Goal: Task Accomplishment & Management: Complete application form

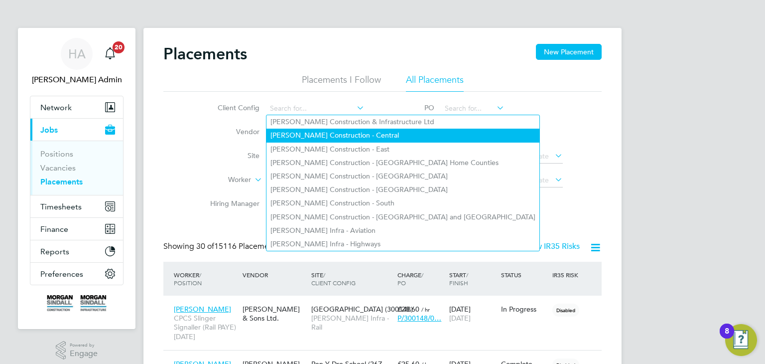
click at [360, 133] on li "[PERSON_NAME] Construction - Central" at bounding box center [402, 135] width 273 height 13
type input "[PERSON_NAME] Construction - Central"
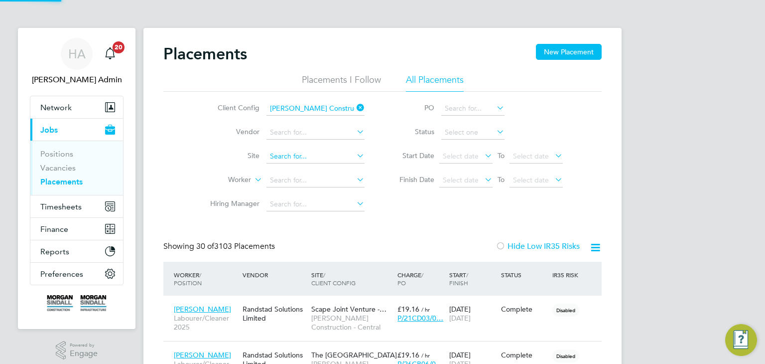
click at [308, 154] on input at bounding box center [315, 156] width 98 height 14
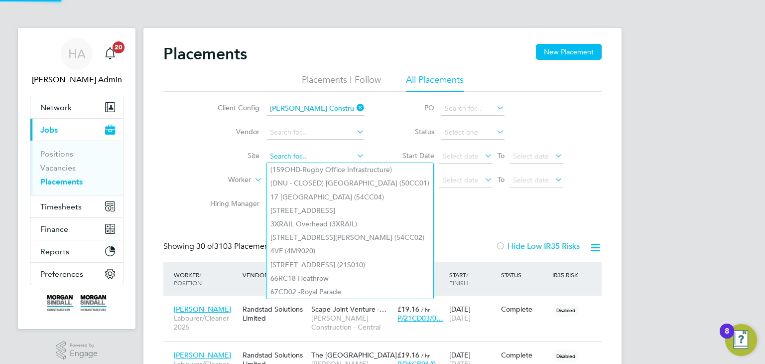
click at [308, 154] on input at bounding box center [315, 156] width 98 height 14
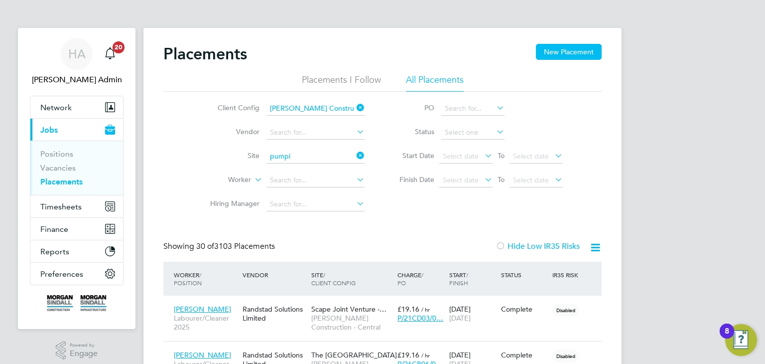
click at [309, 179] on li "Thames Water Pumpi ng Station (22CB03)" at bounding box center [335, 182] width 138 height 13
type input "[GEOGRAPHIC_DATA] (22CB03)"
click at [70, 168] on link "Vacancies" at bounding box center [57, 167] width 35 height 9
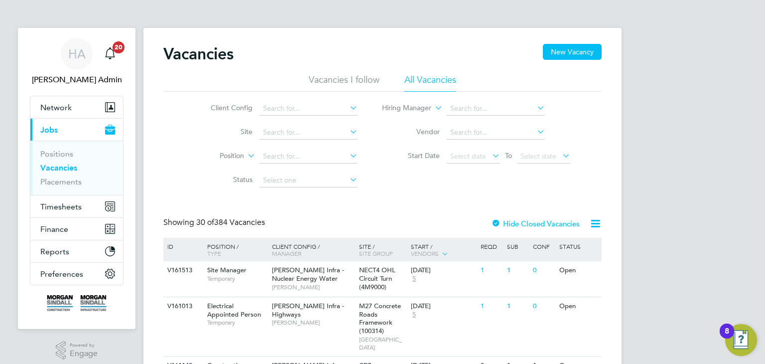
click at [348, 107] on icon at bounding box center [348, 108] width 0 height 14
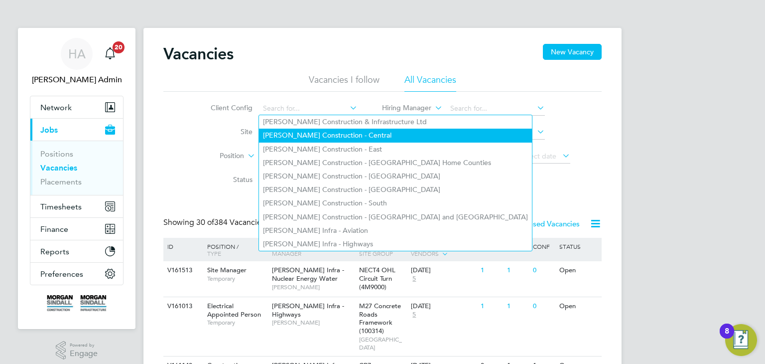
click at [347, 137] on li "[PERSON_NAME] Construction - Central" at bounding box center [395, 135] width 273 height 13
type input "[PERSON_NAME] Construction - Central"
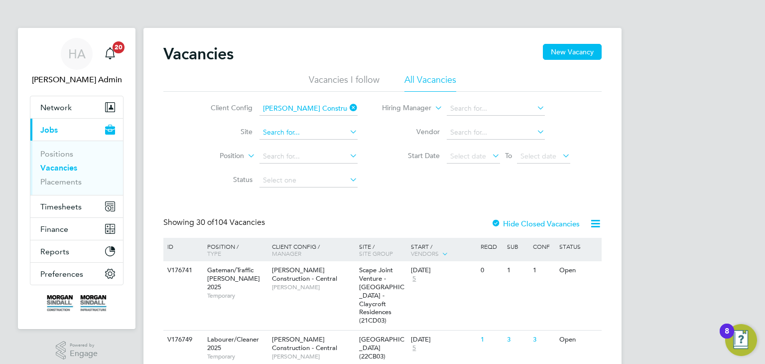
click at [318, 134] on input at bounding box center [309, 133] width 98 height 14
click at [316, 155] on b "Pumping" at bounding box center [322, 158] width 29 height 8
type input "[GEOGRAPHIC_DATA] (22CB03)"
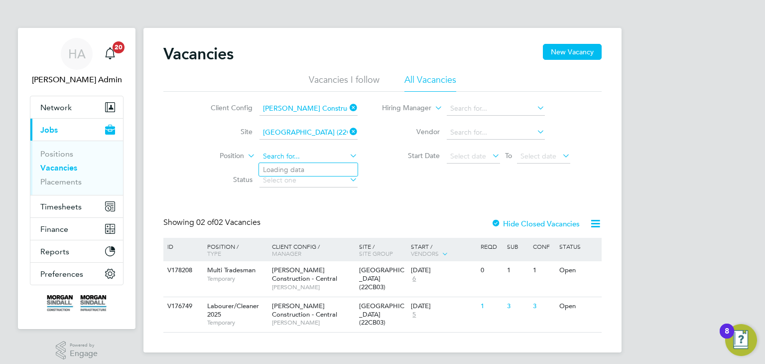
click at [288, 156] on input at bounding box center [309, 156] width 98 height 14
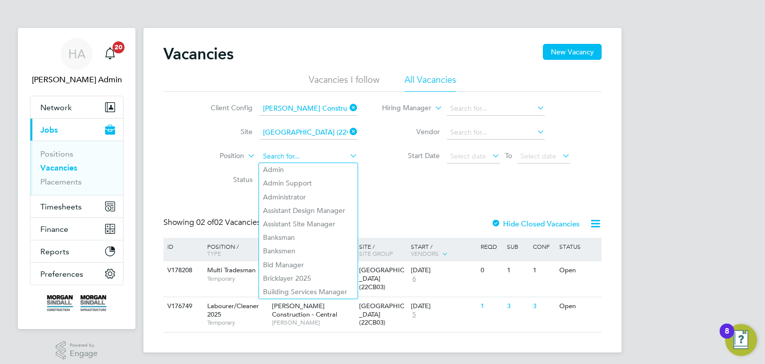
click at [270, 153] on input at bounding box center [309, 156] width 98 height 14
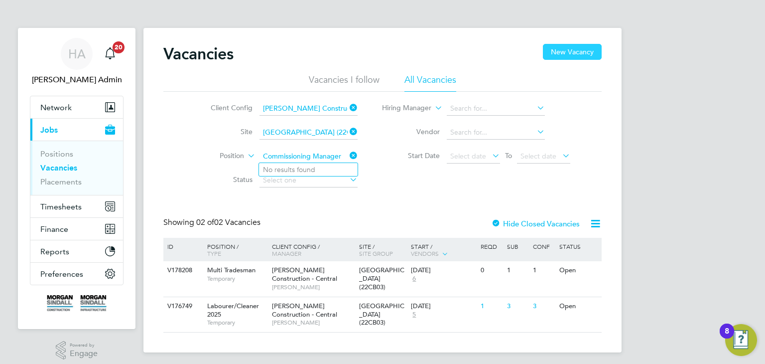
type input "Commissioning Manager"
click at [575, 50] on button "New Vacancy" at bounding box center [572, 52] width 59 height 16
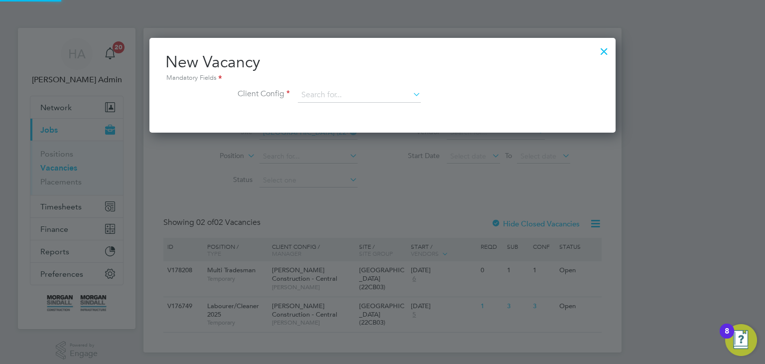
scroll to position [94, 467]
click at [411, 91] on icon at bounding box center [411, 94] width 0 height 14
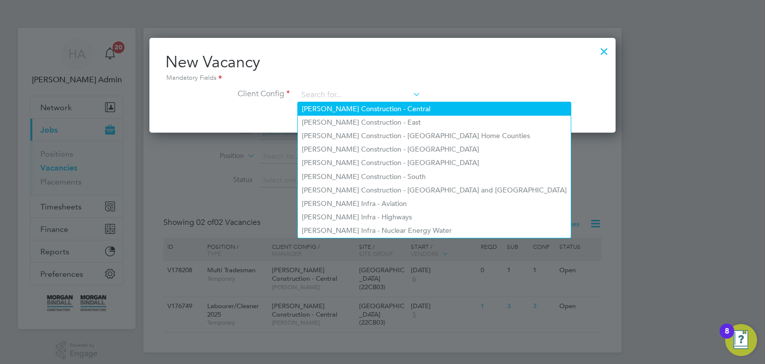
click at [406, 108] on li "[PERSON_NAME] Construction - Central" at bounding box center [434, 108] width 273 height 13
type input "[PERSON_NAME] Construction - Central"
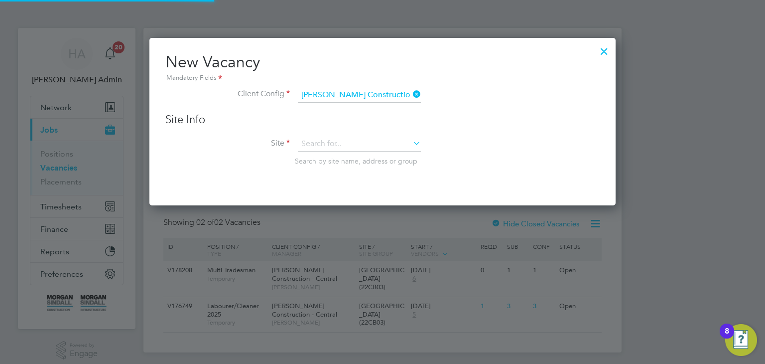
scroll to position [167, 467]
click at [343, 143] on input at bounding box center [359, 143] width 123 height 15
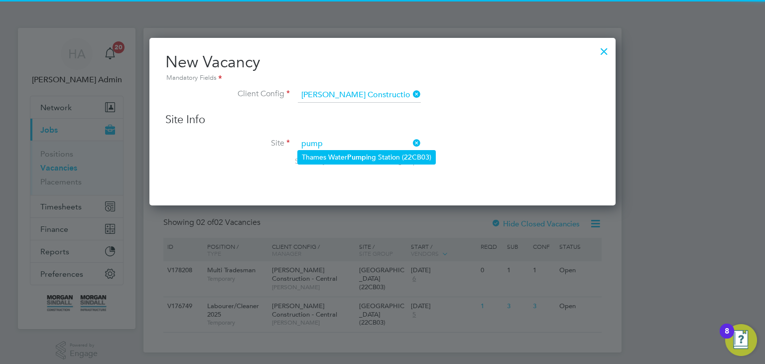
click at [333, 158] on li "Thames Water Pump ing Station (22CB03)" at bounding box center [366, 156] width 137 height 13
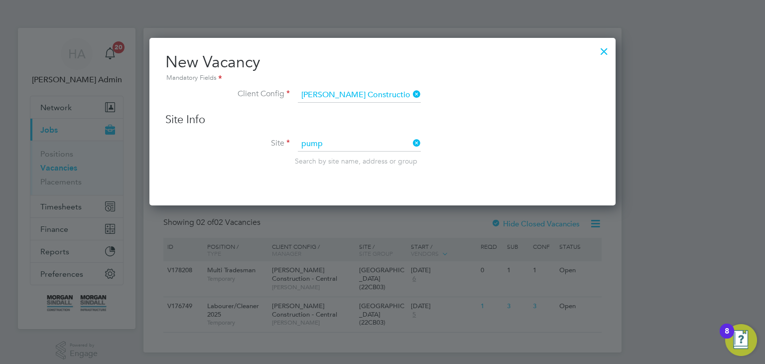
type input "[GEOGRAPHIC_DATA] (22CB03)"
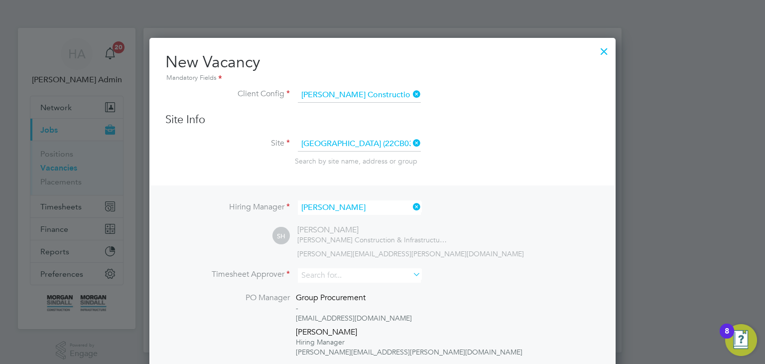
click at [368, 207] on input "[PERSON_NAME]" at bounding box center [359, 207] width 123 height 14
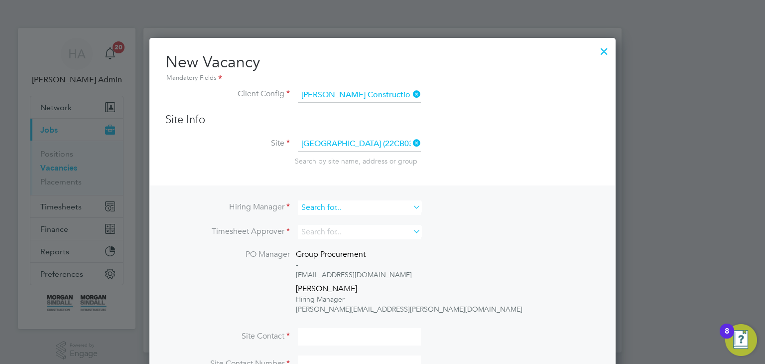
scroll to position [426, 467]
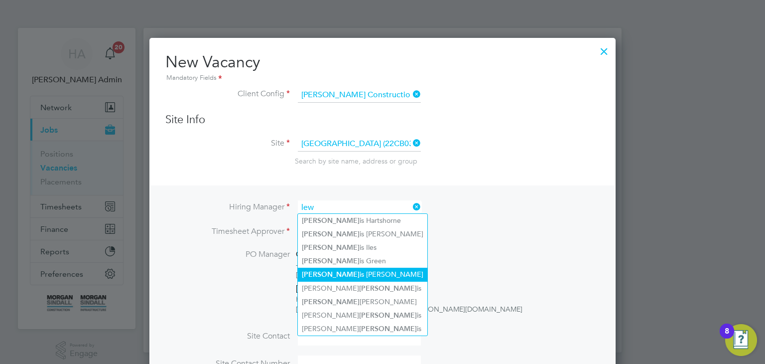
click at [376, 277] on li "[PERSON_NAME] is [PERSON_NAME]" at bounding box center [363, 273] width 130 height 13
type input "[PERSON_NAME]"
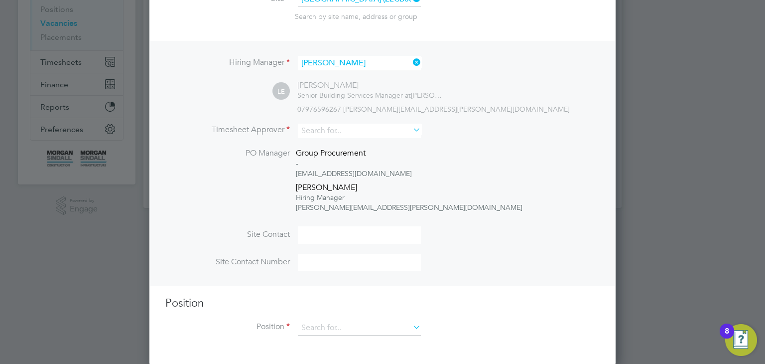
scroll to position [142, 0]
click at [328, 236] on input at bounding box center [359, 237] width 123 height 17
click at [325, 325] on input at bounding box center [359, 330] width 123 height 15
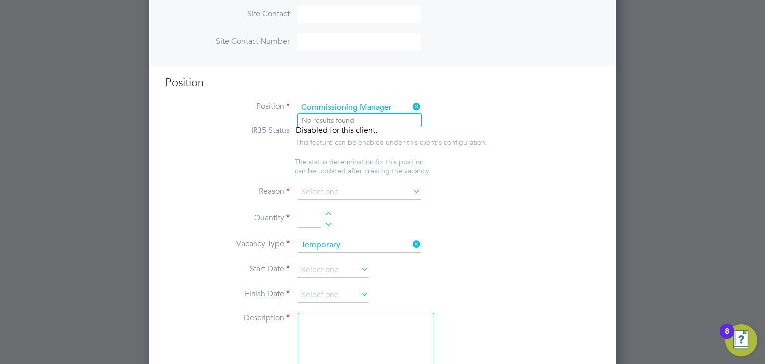
scroll to position [364, 0]
type input "Commissioning Manager"
click at [331, 189] on input at bounding box center [359, 192] width 123 height 15
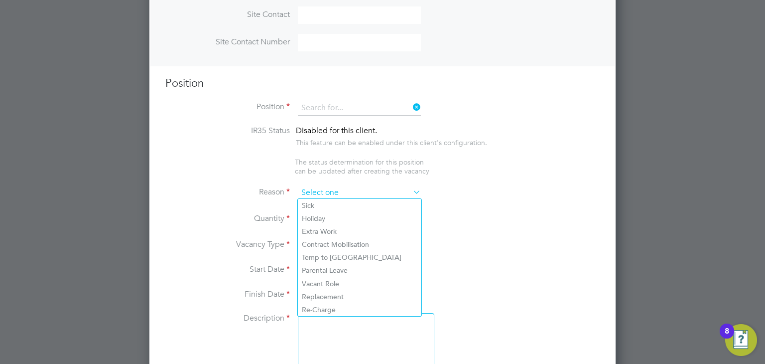
scroll to position [317, 0]
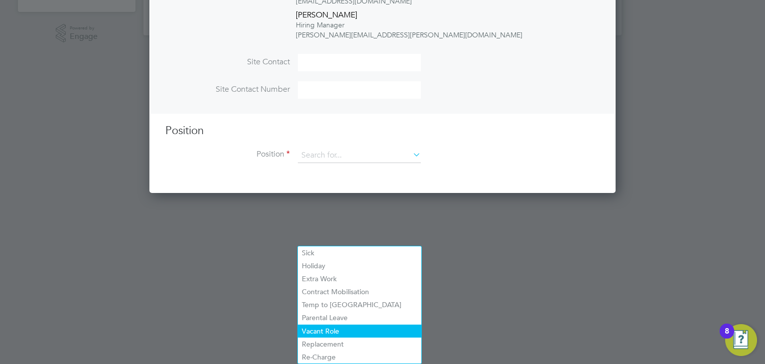
click at [326, 330] on li "Vacant Role" at bounding box center [360, 330] width 124 height 13
click at [390, 120] on ng-template "Hiring Manager [PERSON_NAME] LE [PERSON_NAME] Senior Building Services Manager …" at bounding box center [382, 20] width 434 height 304
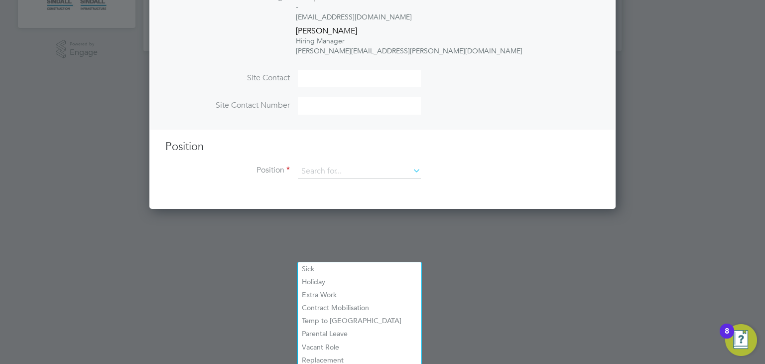
scroll to position [301, 0]
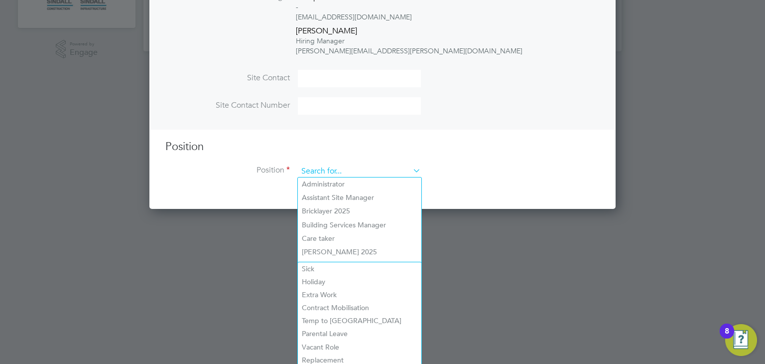
click at [316, 164] on input at bounding box center [359, 171] width 123 height 15
click at [550, 257] on div at bounding box center [382, 182] width 765 height 364
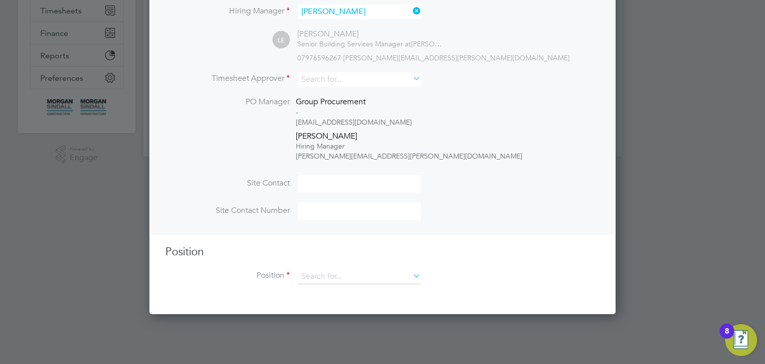
scroll to position [223, 0]
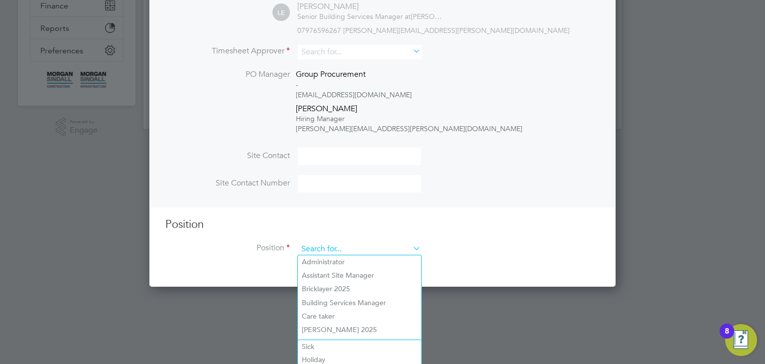
click at [326, 245] on input at bounding box center [359, 249] width 123 height 15
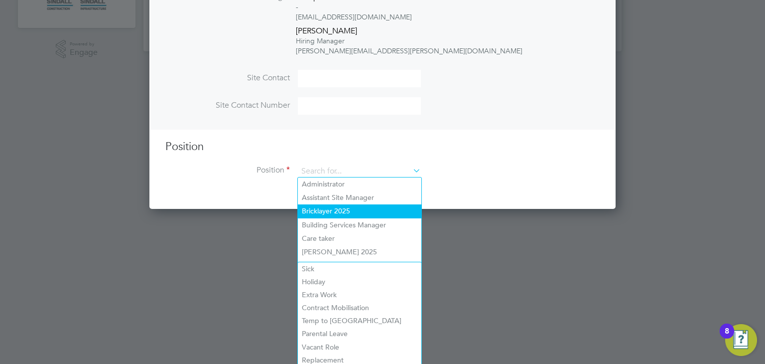
scroll to position [317, 0]
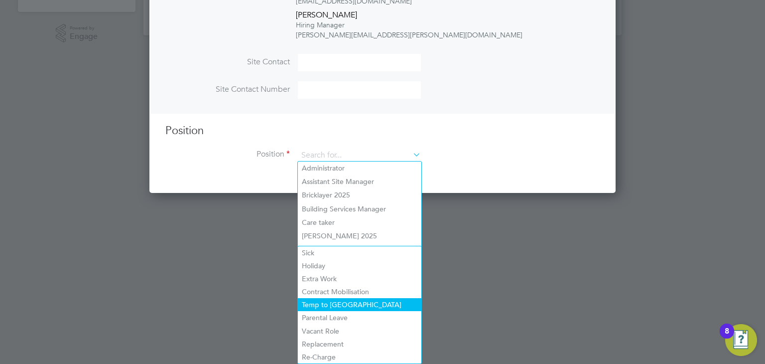
click at [343, 304] on li "Temp to [GEOGRAPHIC_DATA]" at bounding box center [360, 304] width 124 height 13
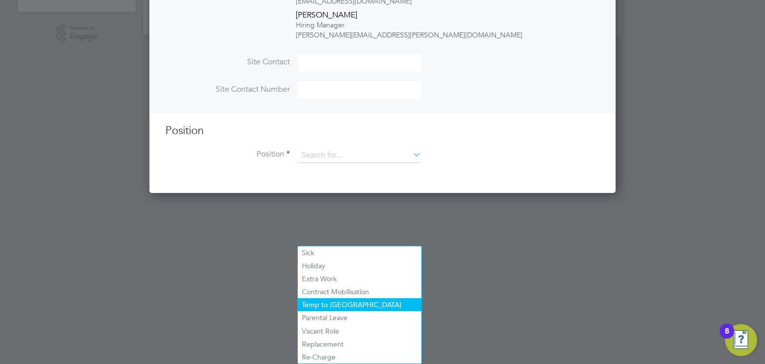
click at [399, 308] on li "Temp to [GEOGRAPHIC_DATA]" at bounding box center [360, 304] width 124 height 13
click at [474, 290] on div at bounding box center [382, 182] width 765 height 364
click at [241, 306] on div at bounding box center [382, 182] width 765 height 364
click at [314, 221] on div at bounding box center [382, 182] width 765 height 364
click at [312, 156] on input at bounding box center [359, 155] width 123 height 15
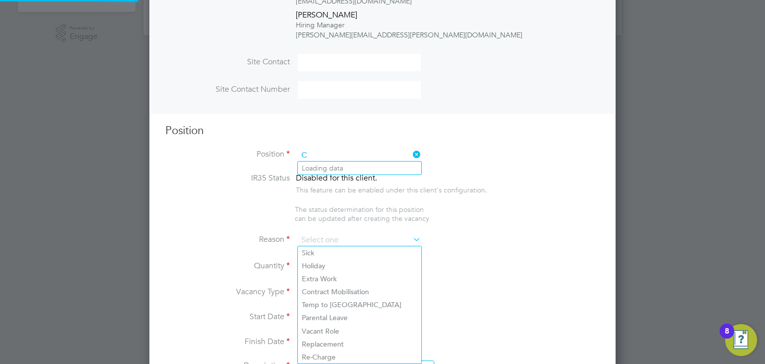
scroll to position [1421, 467]
type input "Commissioning Manager"
click at [482, 205] on ul "IR35 Status Disabled for this client. This feature can be enabled under this cl…" at bounding box center [382, 198] width 434 height 50
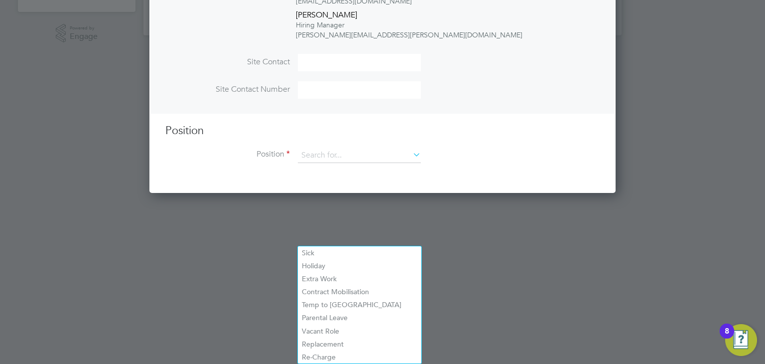
scroll to position [471, 467]
click at [411, 156] on icon at bounding box center [411, 154] width 0 height 14
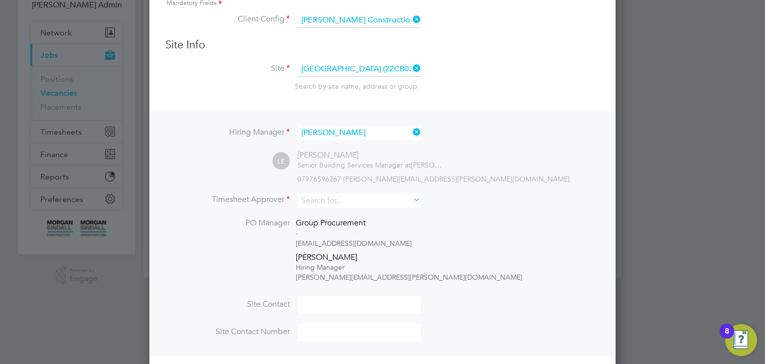
scroll to position [0, 0]
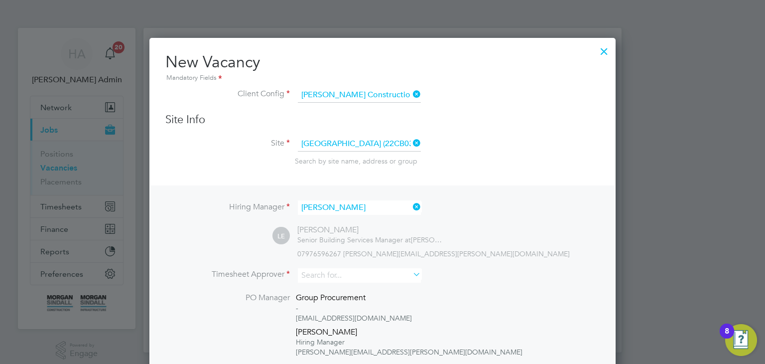
click at [605, 53] on div at bounding box center [604, 49] width 18 height 18
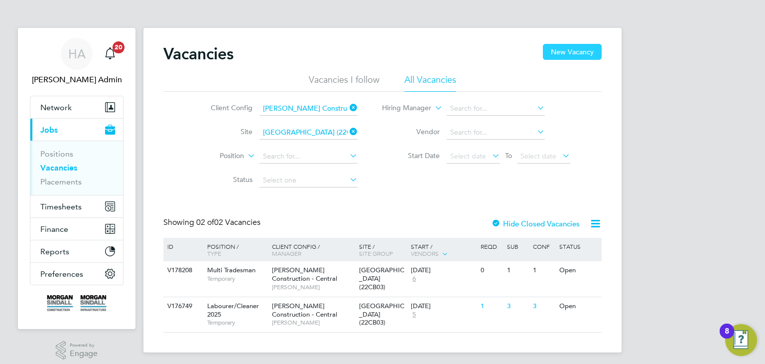
click at [584, 54] on button "New Vacancy" at bounding box center [572, 52] width 59 height 16
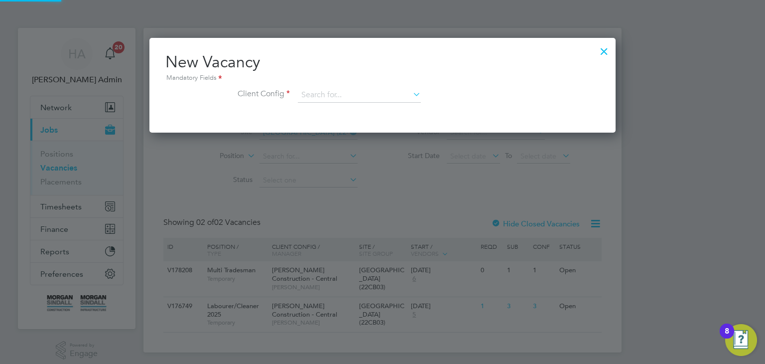
scroll to position [94, 467]
click at [322, 94] on input at bounding box center [359, 95] width 123 height 15
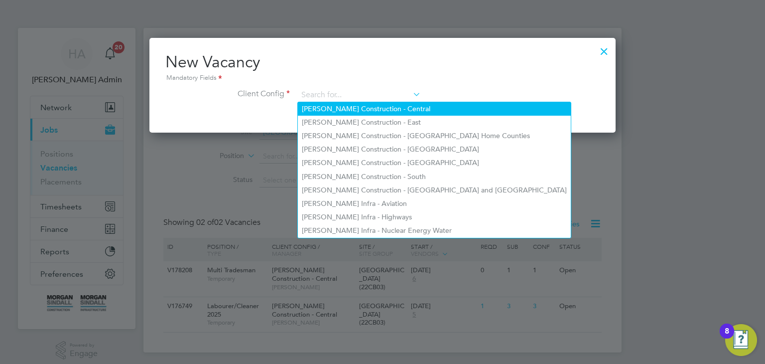
click at [354, 107] on li "[PERSON_NAME] Construction - Central" at bounding box center [434, 108] width 273 height 13
type input "[PERSON_NAME] Construction - Central"
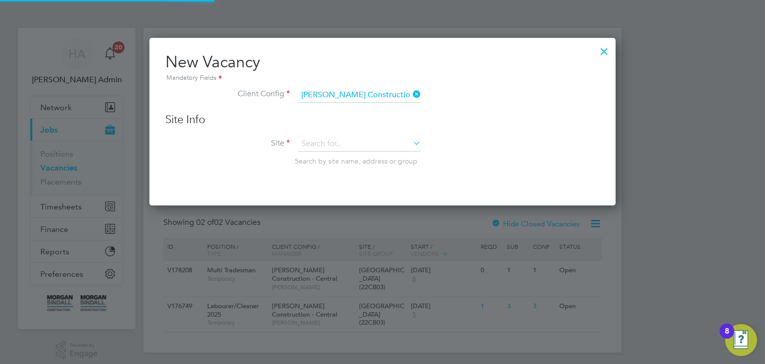
scroll to position [167, 467]
click at [331, 144] on input at bounding box center [359, 143] width 123 height 15
click at [327, 158] on li "Thames Water Pump ing Station (22CB03)" at bounding box center [366, 156] width 137 height 13
type input "[GEOGRAPHIC_DATA] (22CB03)"
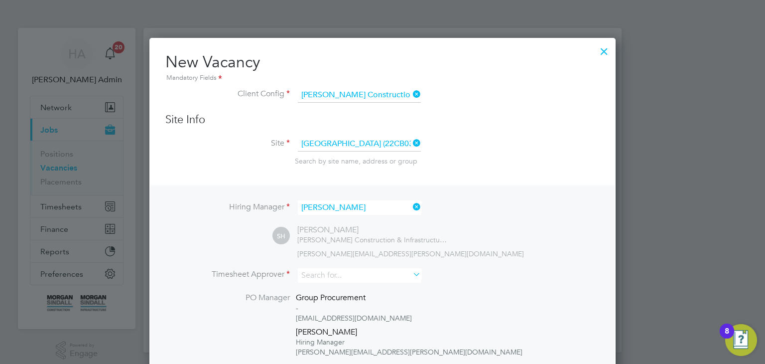
click at [411, 206] on icon at bounding box center [411, 207] width 0 height 14
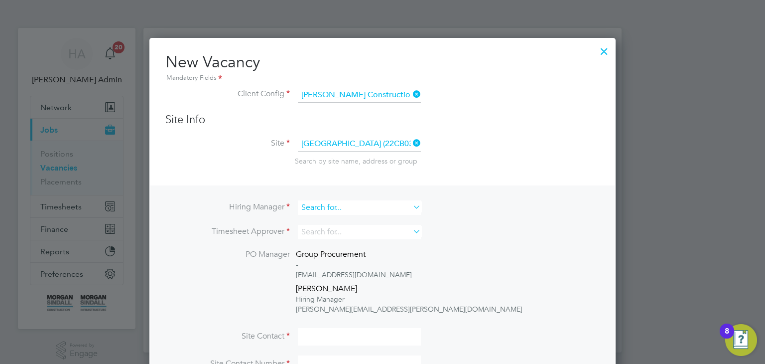
click at [367, 208] on input at bounding box center [359, 207] width 123 height 14
click at [305, 206] on input "liwis" at bounding box center [359, 207] width 123 height 14
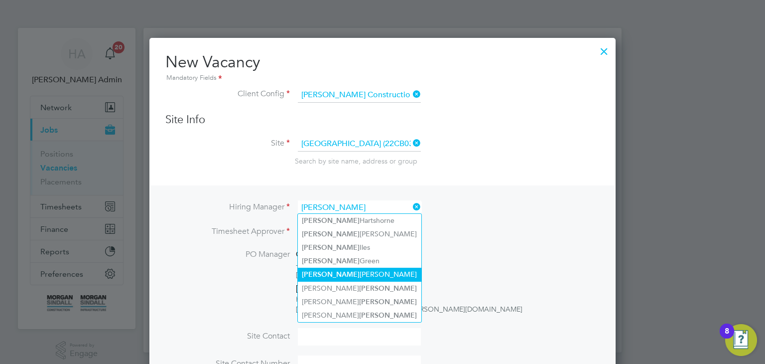
click at [330, 269] on li "[PERSON_NAME]" at bounding box center [360, 273] width 124 height 13
type input "[PERSON_NAME]"
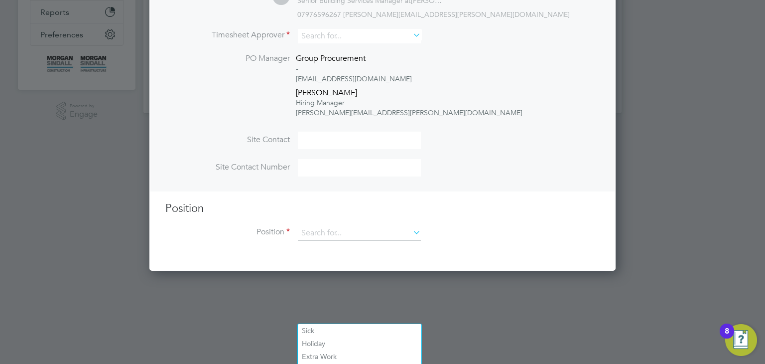
scroll to position [240, 0]
click at [411, 235] on icon at bounding box center [411, 232] width 0 height 14
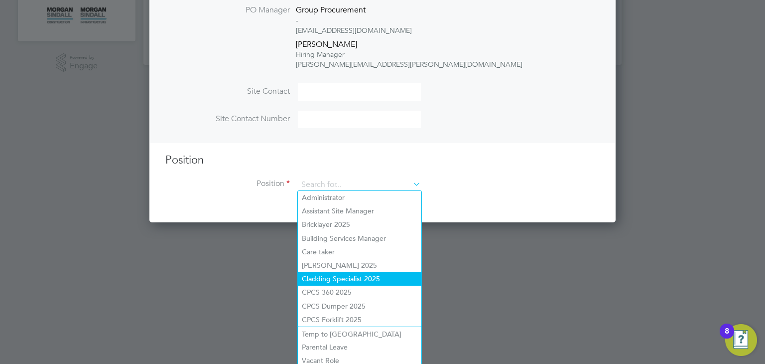
scroll to position [283, 0]
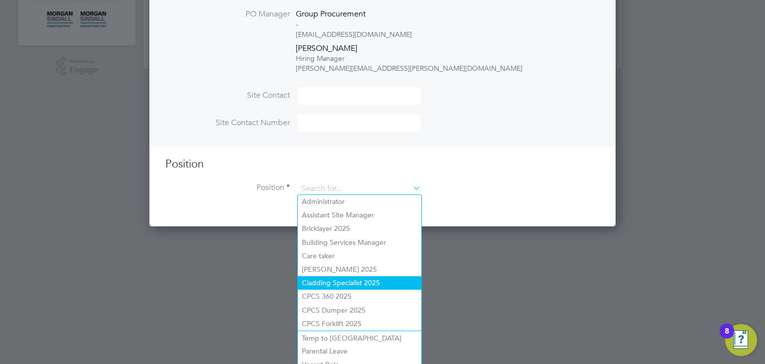
click at [376, 281] on li "Cladding Specialist 2025" at bounding box center [360, 282] width 124 height 13
type input "Cladding Specialist 2025"
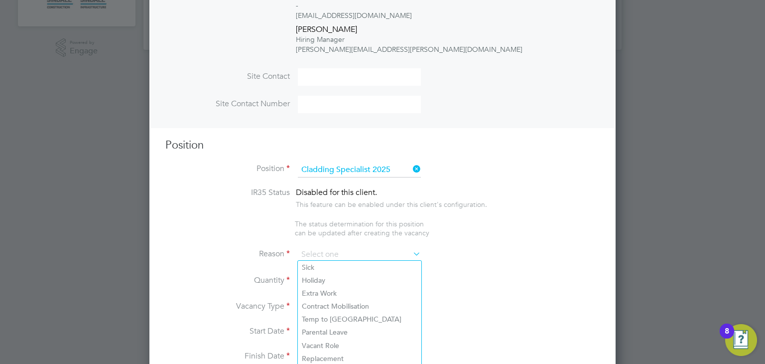
scroll to position [303, 0]
click at [411, 164] on icon at bounding box center [411, 168] width 0 height 14
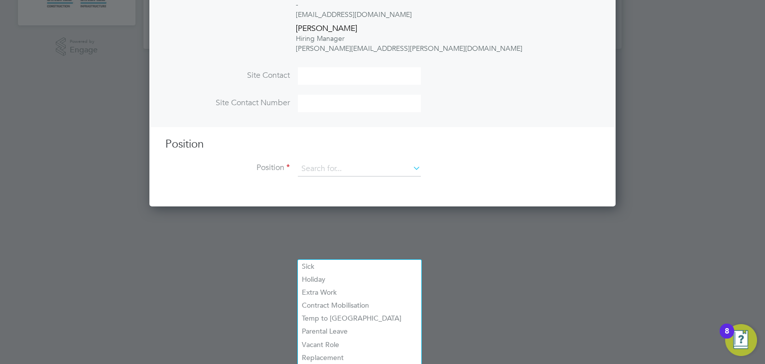
scroll to position [471, 467]
click at [411, 167] on icon at bounding box center [411, 168] width 0 height 14
click at [278, 166] on label "Position" at bounding box center [227, 167] width 125 height 10
click at [331, 170] on input at bounding box center [359, 168] width 123 height 15
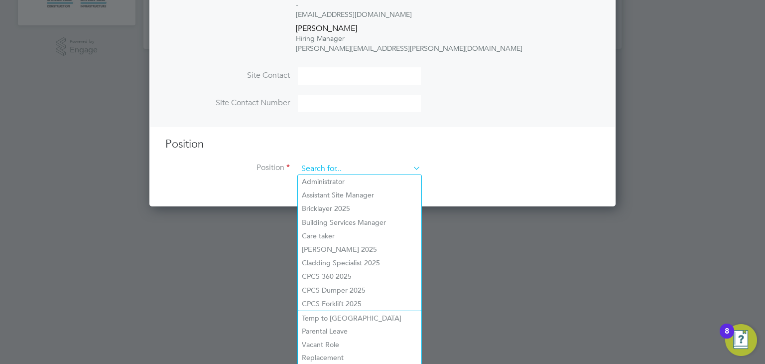
click at [331, 170] on input at bounding box center [359, 168] width 123 height 15
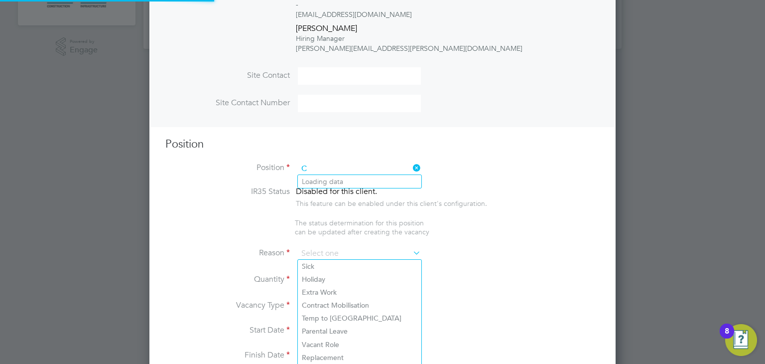
scroll to position [29, 52]
click at [342, 167] on input "Commissioning Manager" at bounding box center [359, 168] width 123 height 15
type input "Commissioning Manager"
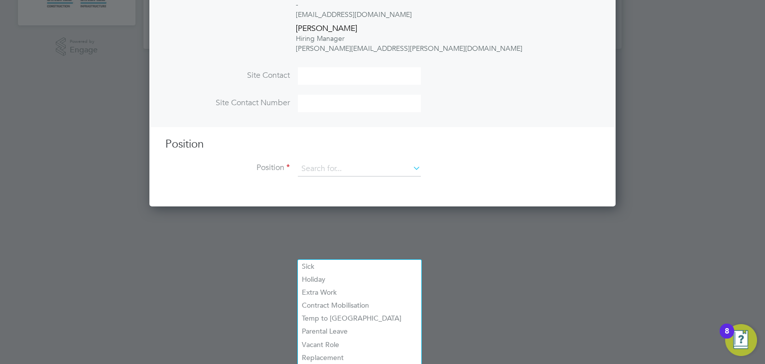
scroll to position [471, 467]
drag, startPoint x: 545, startPoint y: 172, endPoint x: 535, endPoint y: 96, distance: 77.4
click at [535, 96] on ng-template "Hiring Manager [PERSON_NAME] LE [PERSON_NAME] Senior Building Services Manager …" at bounding box center [382, 34] width 434 height 304
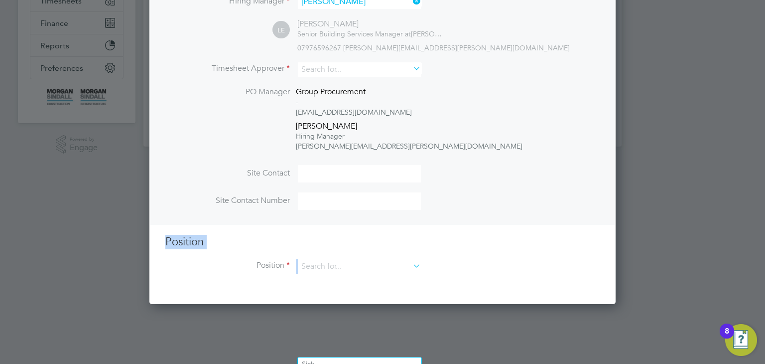
scroll to position [205, 0]
click at [357, 266] on input at bounding box center [359, 267] width 123 height 15
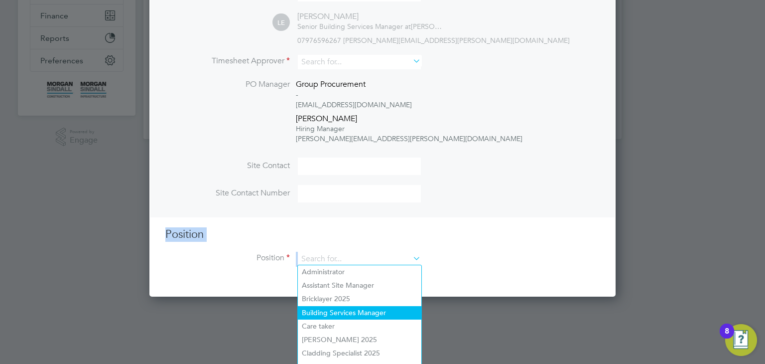
scroll to position [211, 0]
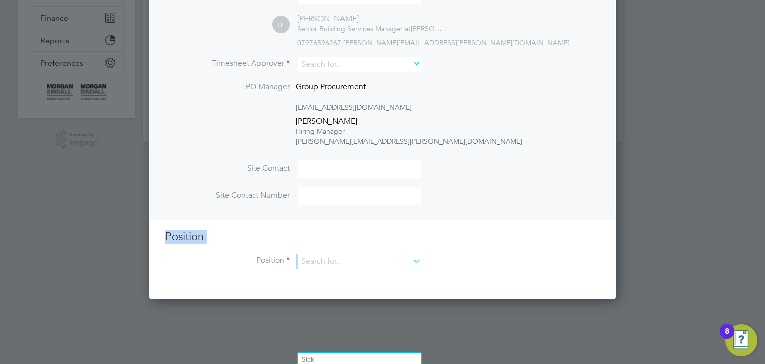
click at [309, 192] on input at bounding box center [359, 195] width 123 height 17
click at [312, 255] on input at bounding box center [359, 261] width 123 height 15
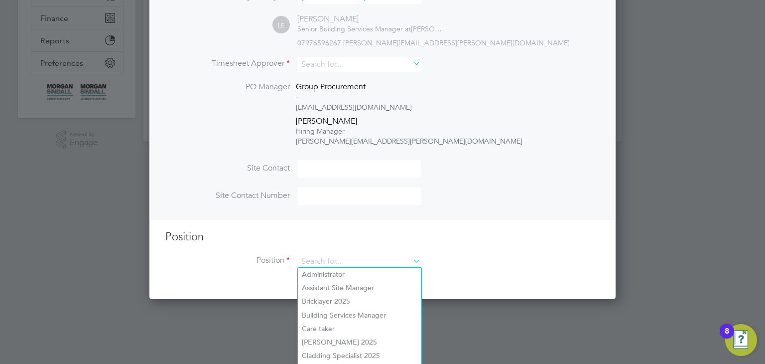
click at [239, 252] on div "Position Position" at bounding box center [382, 254] width 434 height 49
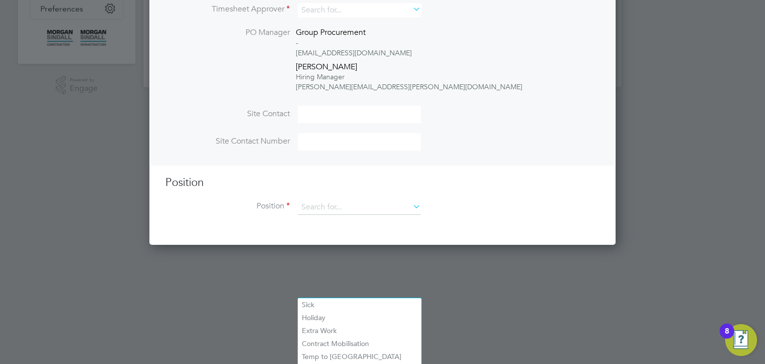
scroll to position [317, 0]
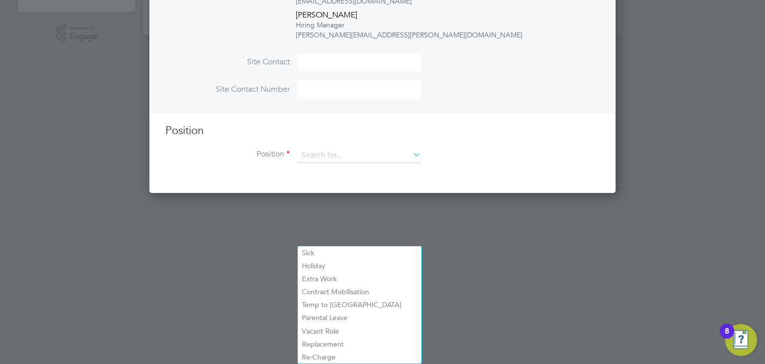
click at [509, 251] on div at bounding box center [382, 182] width 765 height 364
click at [478, 240] on div at bounding box center [382, 182] width 765 height 364
click at [724, 114] on div at bounding box center [382, 182] width 765 height 364
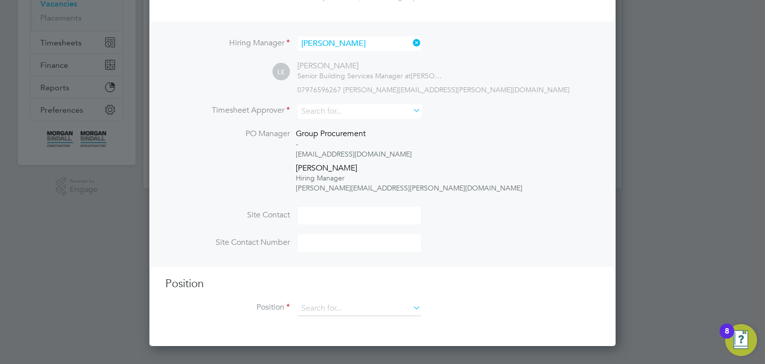
scroll to position [0, 0]
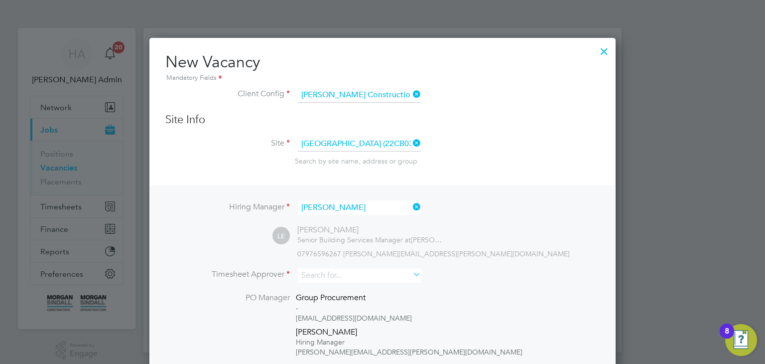
click at [608, 53] on div at bounding box center [604, 49] width 18 height 18
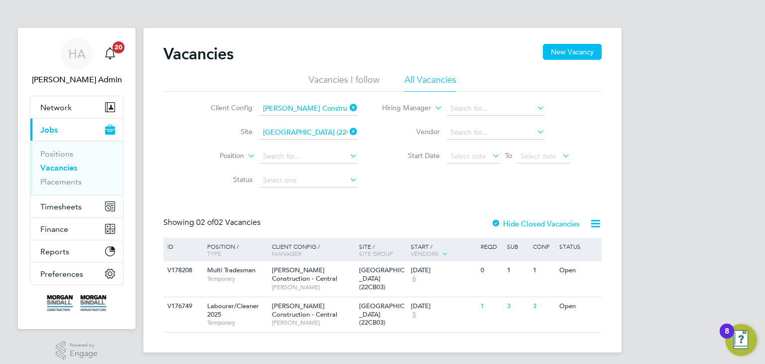
click at [535, 108] on icon at bounding box center [535, 108] width 0 height 14
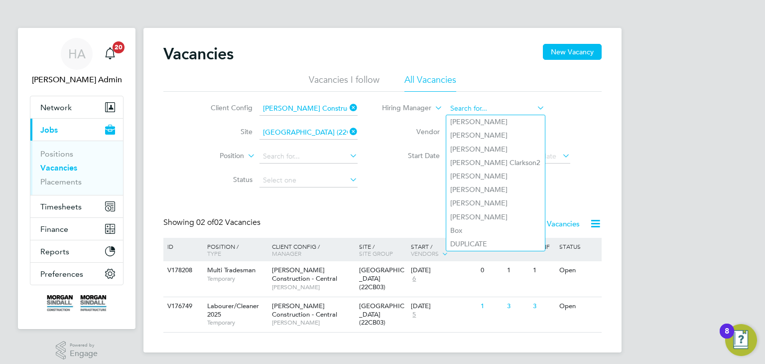
click at [510, 106] on input at bounding box center [496, 109] width 98 height 14
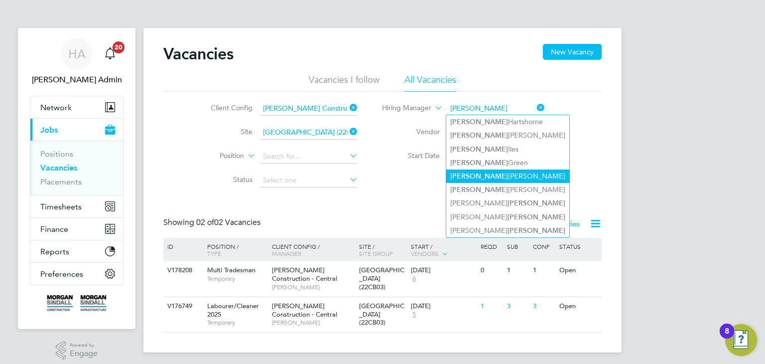
click at [503, 170] on li "[PERSON_NAME]" at bounding box center [507, 175] width 123 height 13
type input "[PERSON_NAME]"
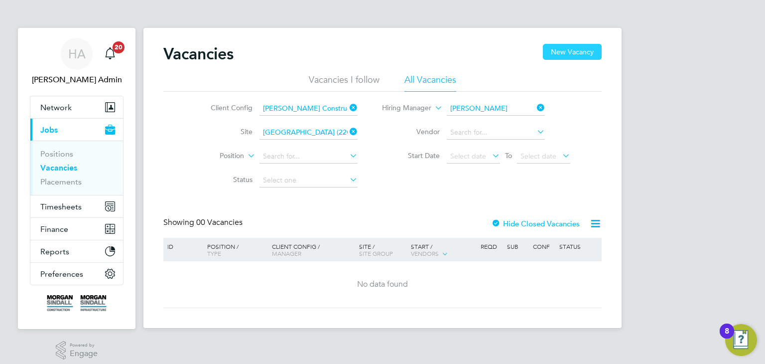
click at [587, 50] on button "New Vacancy" at bounding box center [572, 52] width 59 height 16
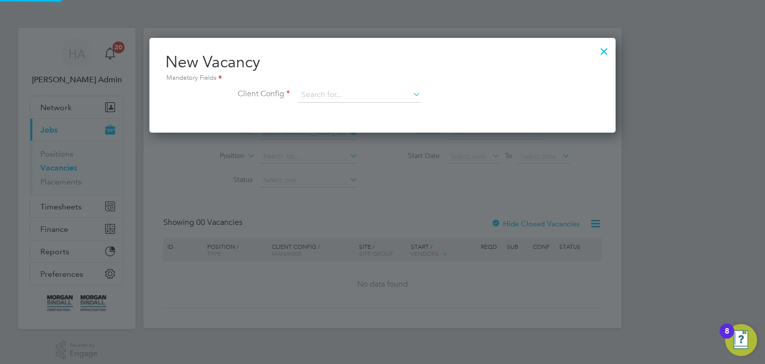
scroll to position [94, 467]
click at [368, 101] on input at bounding box center [359, 95] width 123 height 15
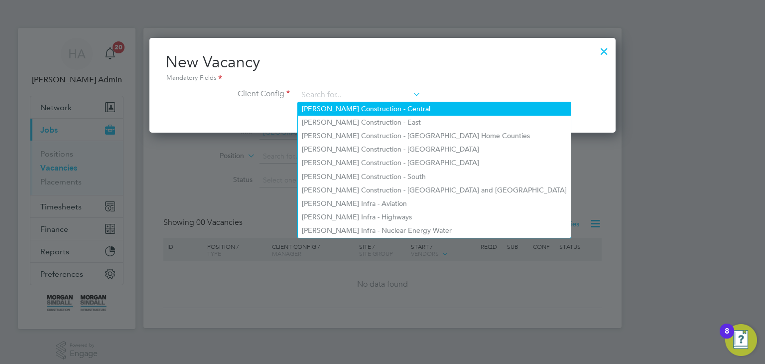
click at [393, 108] on li "[PERSON_NAME] Construction - Central" at bounding box center [434, 108] width 273 height 13
type input "[PERSON_NAME] Construction - Central"
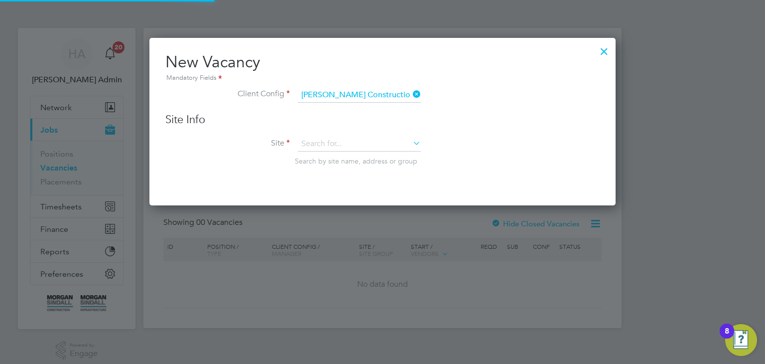
scroll to position [167, 467]
click at [367, 141] on input at bounding box center [359, 143] width 123 height 15
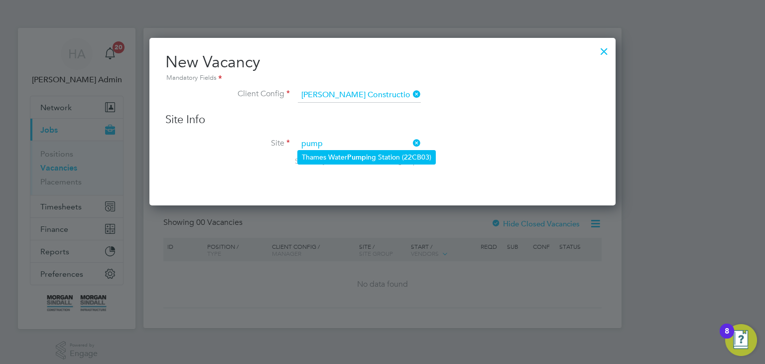
click at [366, 156] on b "Pump" at bounding box center [356, 157] width 19 height 8
type input "[GEOGRAPHIC_DATA] (22CB03)"
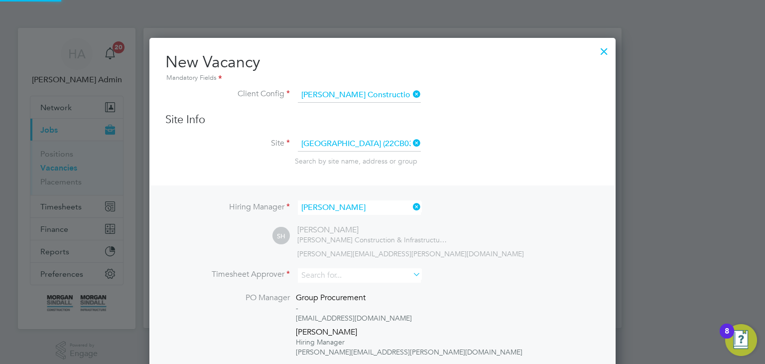
scroll to position [471, 467]
click at [383, 205] on input "[PERSON_NAME]" at bounding box center [359, 207] width 123 height 14
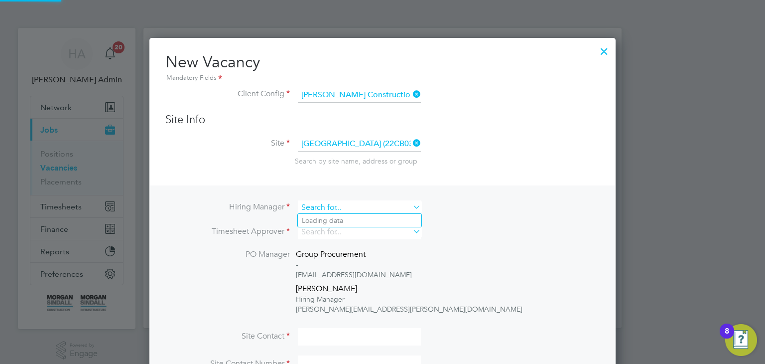
scroll to position [426, 467]
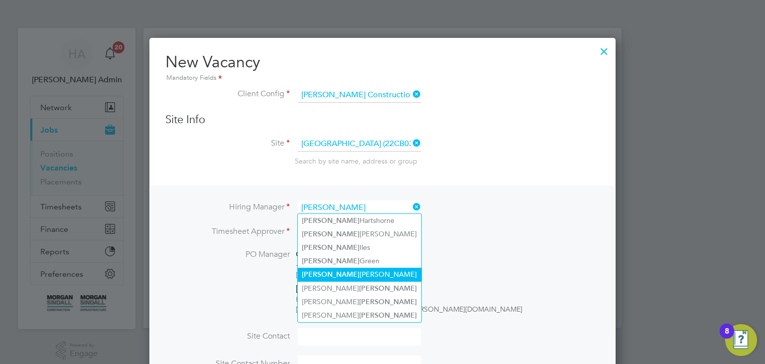
click at [367, 267] on li "[PERSON_NAME]" at bounding box center [360, 273] width 124 height 13
type input "[PERSON_NAME]"
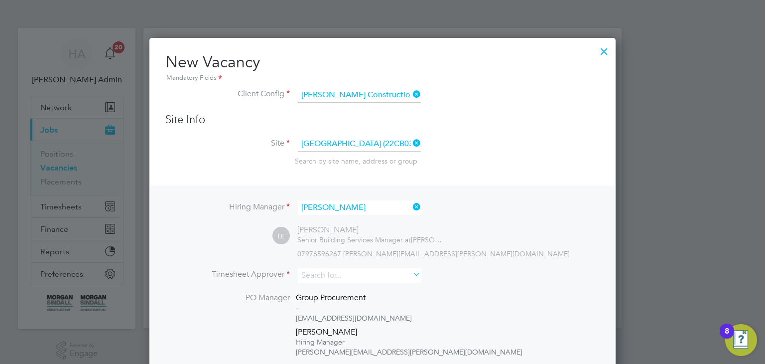
scroll to position [471, 467]
click at [411, 277] on icon at bounding box center [411, 274] width 0 height 14
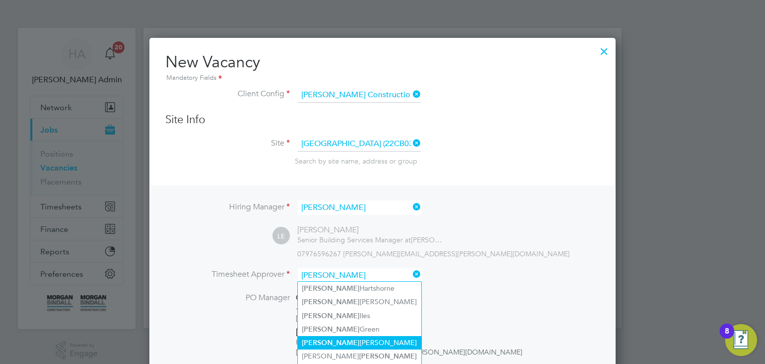
click at [376, 336] on li "[PERSON_NAME]" at bounding box center [360, 342] width 124 height 13
type input "[PERSON_NAME]"
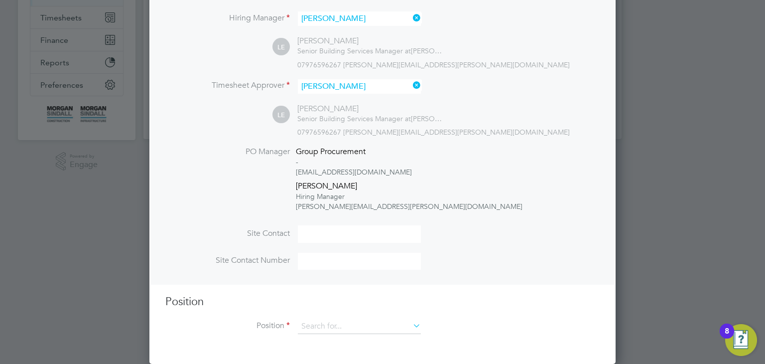
scroll to position [185, 0]
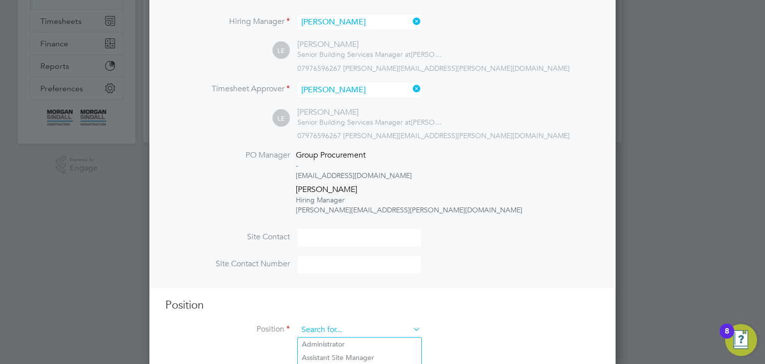
click at [377, 324] on input at bounding box center [359, 329] width 123 height 15
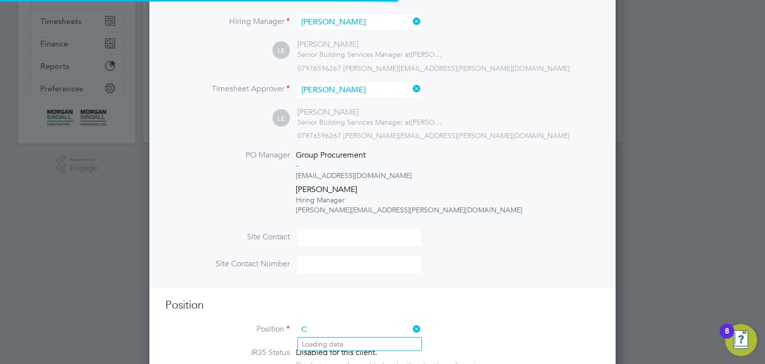
scroll to position [1465, 467]
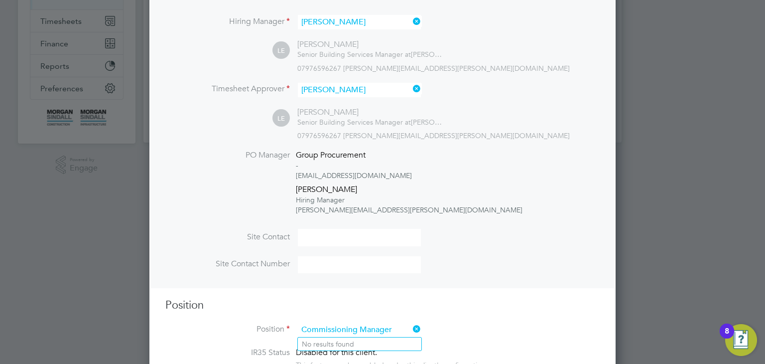
click at [396, 329] on input "Commissioning Manager" at bounding box center [359, 329] width 123 height 15
type input "Commissioning Manager"
click at [492, 360] on li "IR35 Status Disabled for this client. This feature can be enabled under this cl…" at bounding box center [382, 363] width 434 height 32
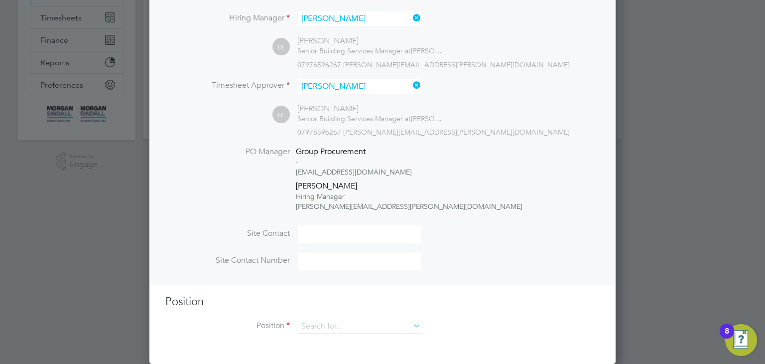
scroll to position [188, 0]
click at [282, 323] on label "Position" at bounding box center [227, 326] width 125 height 10
click at [288, 325] on label "Position" at bounding box center [227, 326] width 125 height 10
click at [278, 327] on label "Position" at bounding box center [227, 326] width 125 height 10
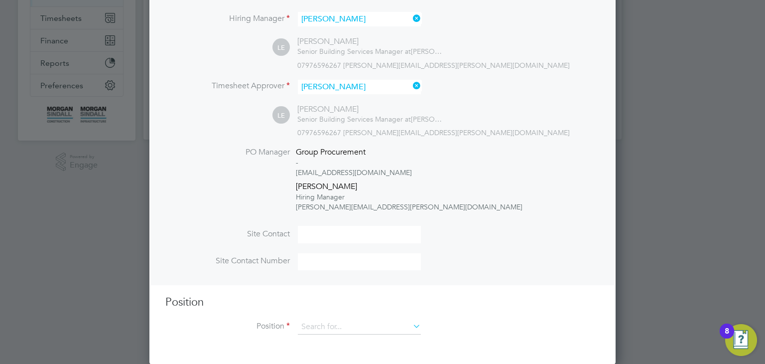
click at [278, 327] on label "Position" at bounding box center [227, 326] width 125 height 10
click at [176, 301] on h3 "Position" at bounding box center [382, 302] width 434 height 14
click at [368, 326] on input at bounding box center [359, 326] width 123 height 15
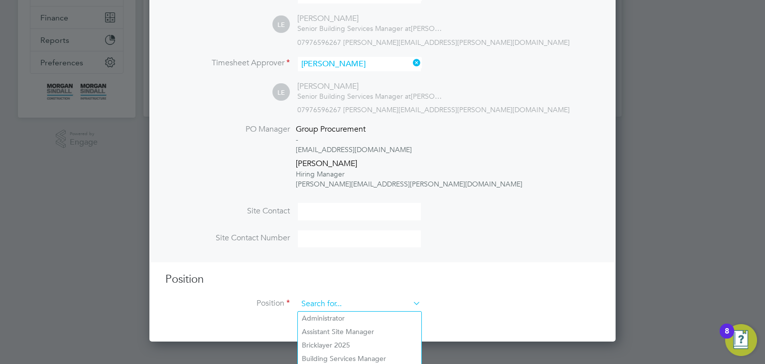
scroll to position [289, 0]
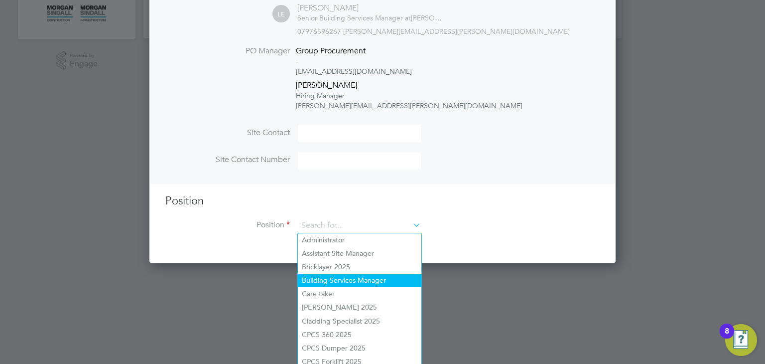
click at [379, 278] on li "Building Services Manager" at bounding box center [360, 279] width 124 height 13
type input "Building Services Manager"
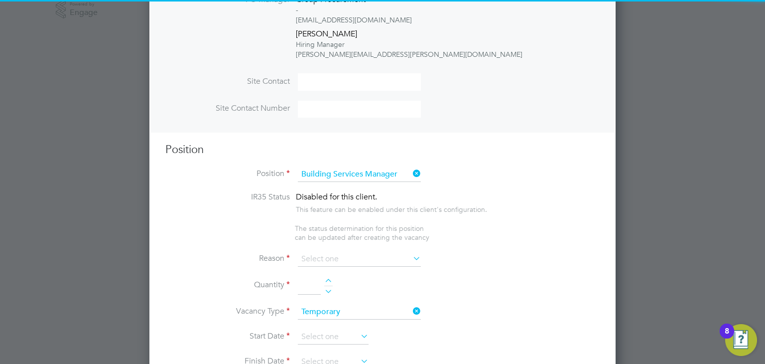
scroll to position [357, 0]
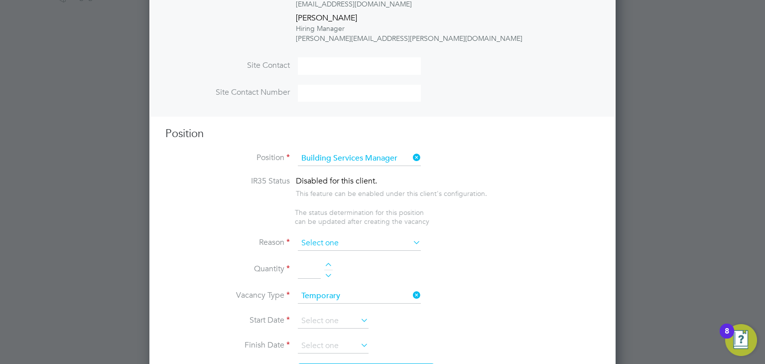
click at [350, 243] on input at bounding box center [359, 243] width 123 height 15
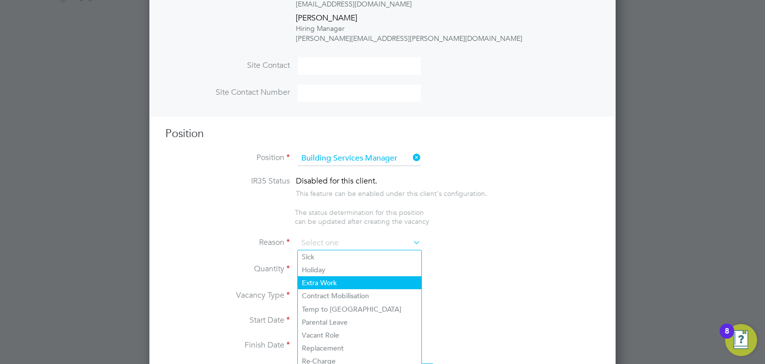
click at [332, 282] on li "Extra Work" at bounding box center [360, 282] width 124 height 13
type input "Extra Work"
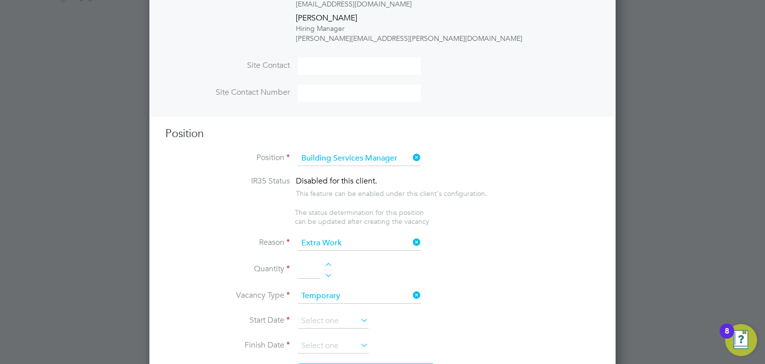
click at [333, 273] on div at bounding box center [328, 273] width 8 height 7
type input "1"
click at [359, 318] on icon at bounding box center [359, 320] width 0 height 14
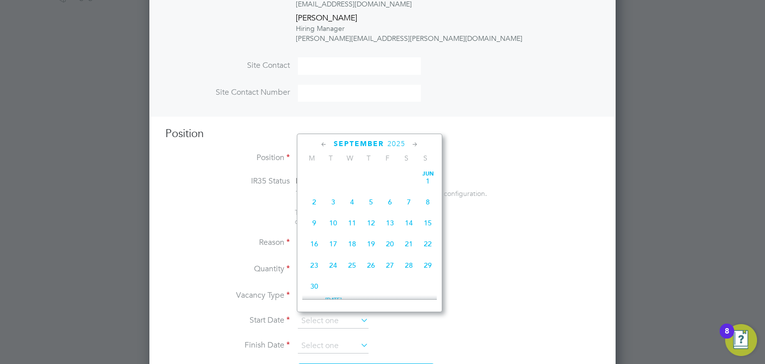
scroll to position [310, 0]
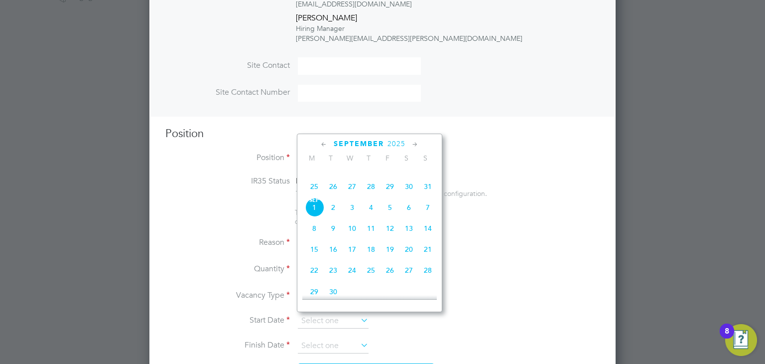
click at [313, 259] on span "15" at bounding box center [314, 249] width 19 height 19
type input "[DATE]"
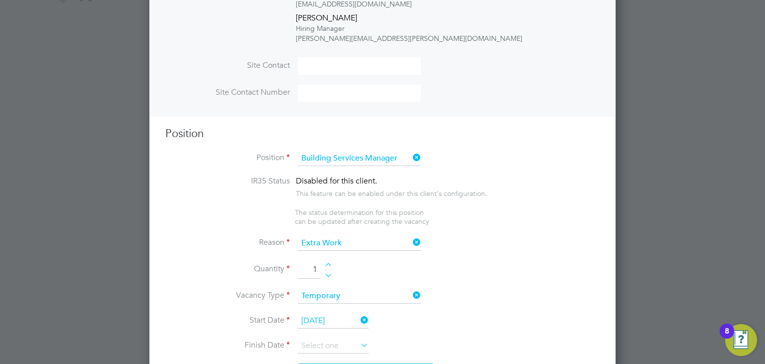
click at [359, 344] on icon at bounding box center [359, 345] width 0 height 14
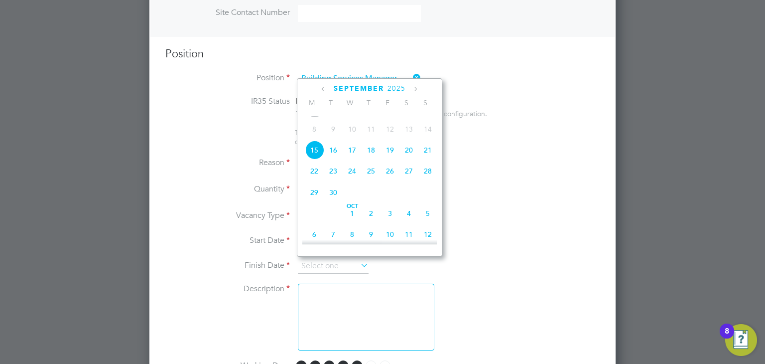
scroll to position [436, 0]
click at [412, 89] on icon at bounding box center [414, 89] width 9 height 11
click at [418, 84] on icon at bounding box center [414, 89] width 9 height 11
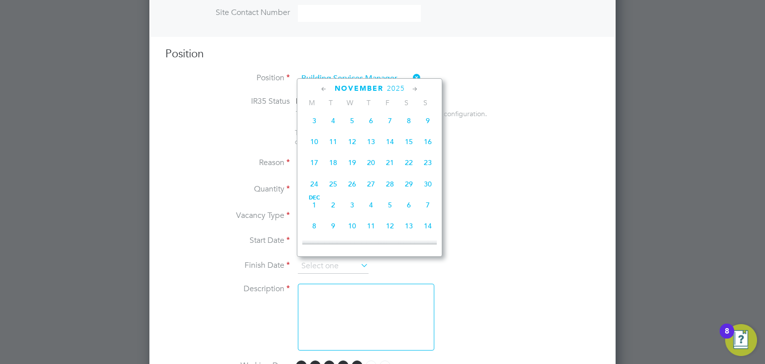
click at [418, 87] on icon at bounding box center [414, 89] width 9 height 11
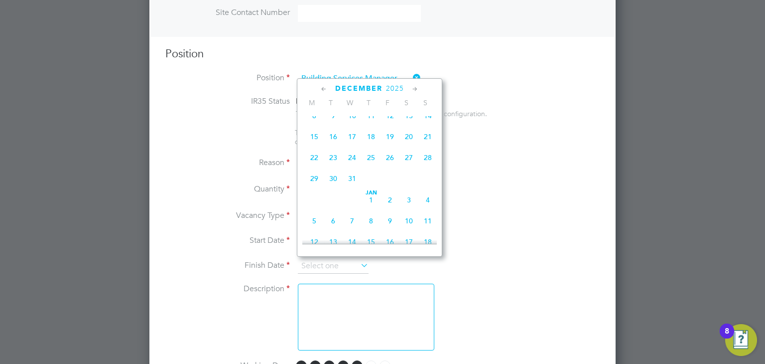
click at [417, 89] on icon at bounding box center [414, 89] width 9 height 11
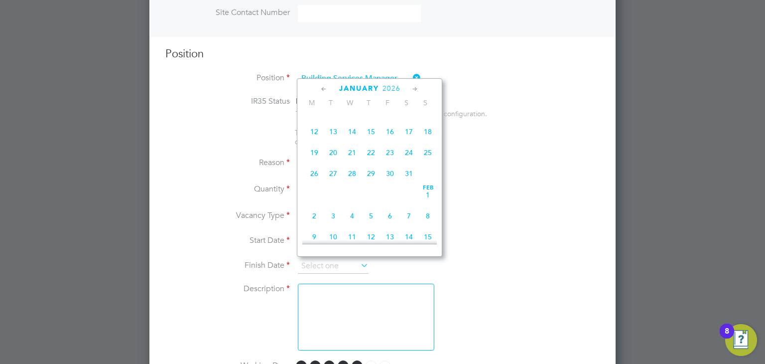
click at [415, 89] on icon at bounding box center [414, 89] width 9 height 11
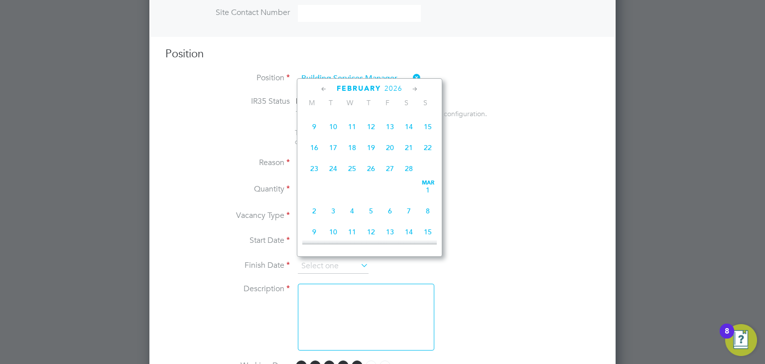
click at [419, 85] on icon at bounding box center [414, 89] width 9 height 11
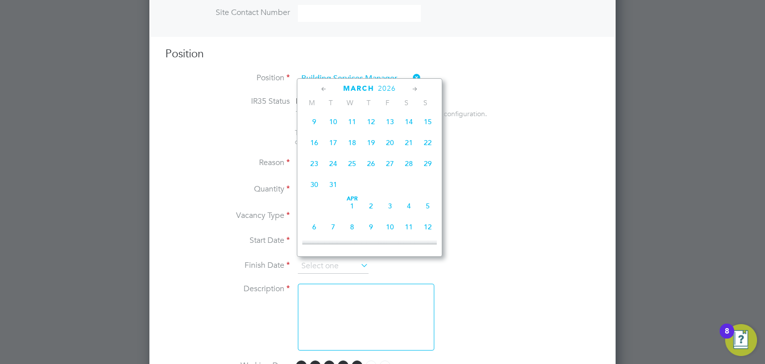
click at [390, 173] on span "27" at bounding box center [390, 163] width 19 height 19
type input "27 Mar 2026"
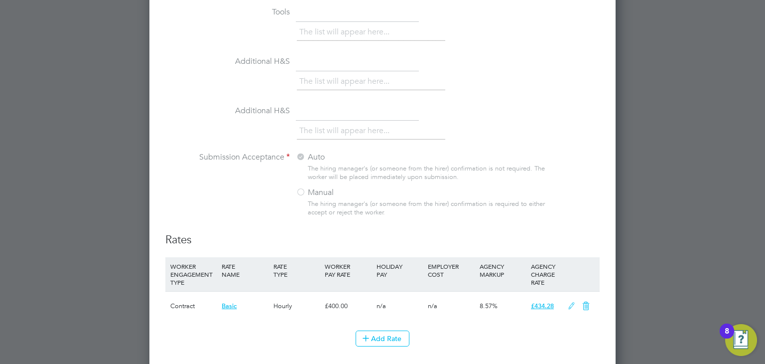
scroll to position [897, 0]
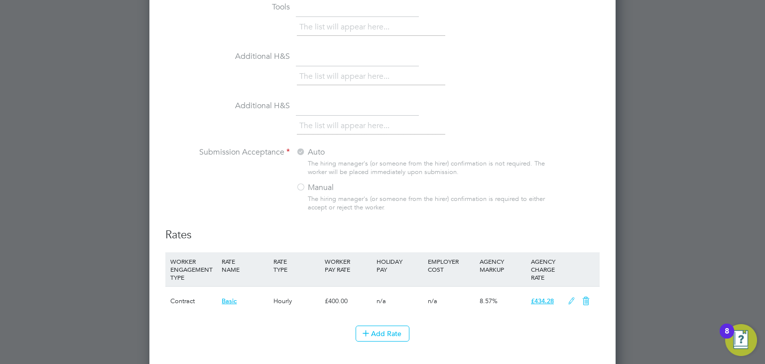
click at [345, 302] on div "£400.00" at bounding box center [347, 300] width 51 height 29
click at [390, 325] on button "Add Rate" at bounding box center [383, 333] width 54 height 16
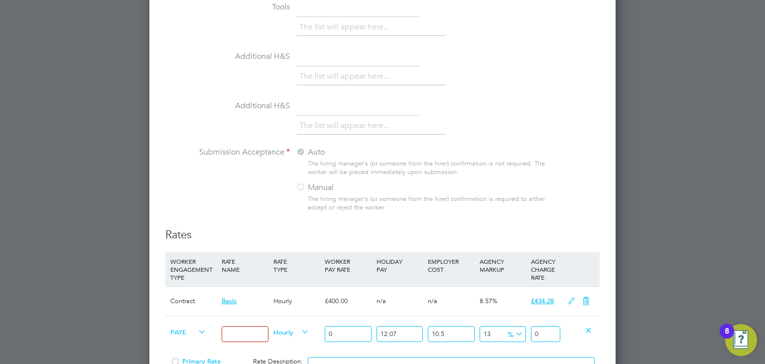
click at [484, 159] on div "The hiring manager's (or someone from the hirer) confirmation is not required. …" at bounding box center [429, 167] width 242 height 17
click at [599, 187] on li "Submission Acceptance Auto The hiring manager's (or someone from the hirer) con…" at bounding box center [382, 187] width 434 height 81
click at [327, 119] on li "The list will appear here..." at bounding box center [346, 125] width 94 height 13
click at [308, 70] on li "The list will appear here..." at bounding box center [346, 76] width 94 height 13
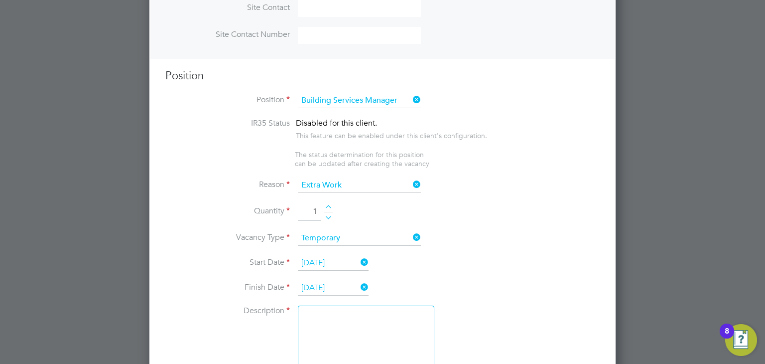
scroll to position [391, 0]
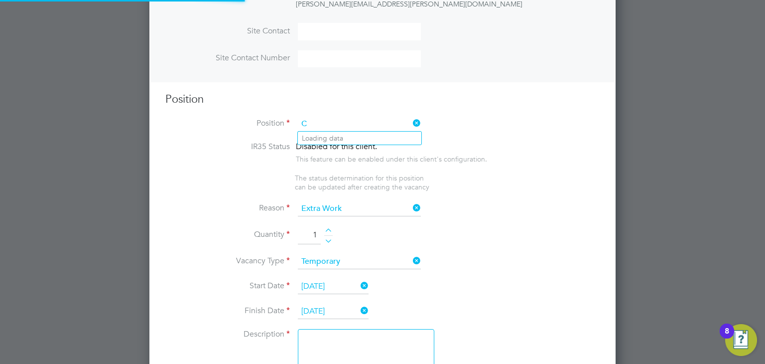
scroll to position [29, 52]
type input "Commissioning Manager"
click at [497, 266] on li "Vacancy Type Temporary" at bounding box center [382, 266] width 434 height 25
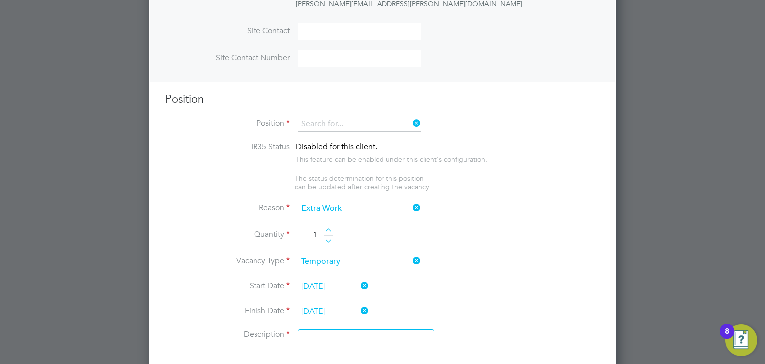
scroll to position [189, 0]
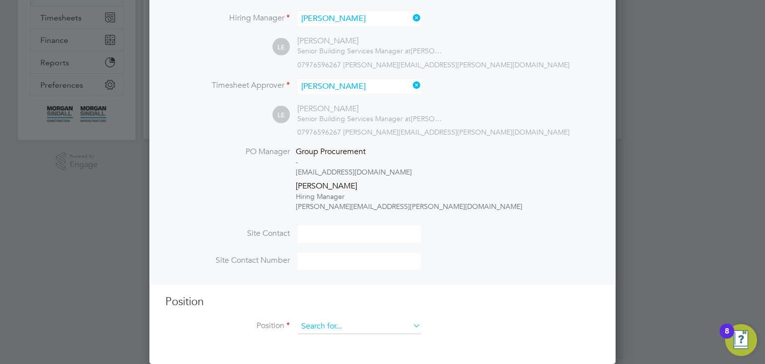
click at [404, 328] on input at bounding box center [359, 326] width 123 height 15
click at [411, 325] on icon at bounding box center [411, 325] width 0 height 14
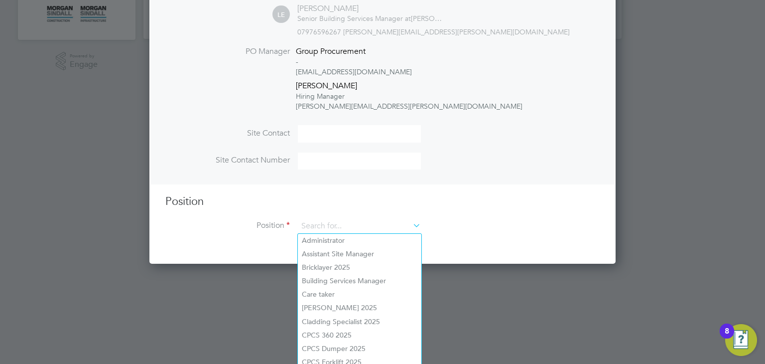
scroll to position [289, 0]
click at [391, 227] on input at bounding box center [359, 225] width 123 height 15
click at [350, 224] on input at bounding box center [359, 225] width 123 height 15
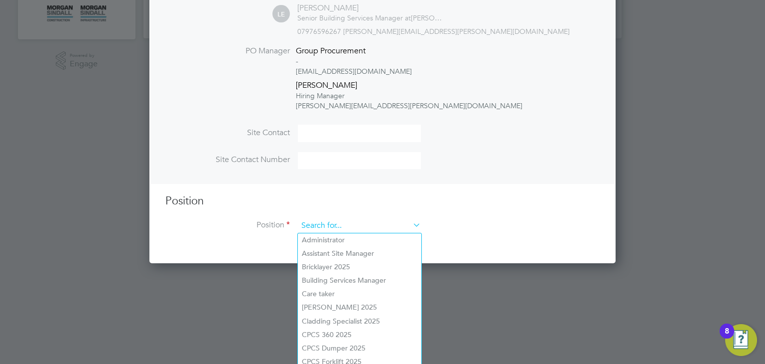
click at [350, 224] on input at bounding box center [359, 225] width 123 height 15
click at [268, 225] on label "Position" at bounding box center [227, 225] width 125 height 10
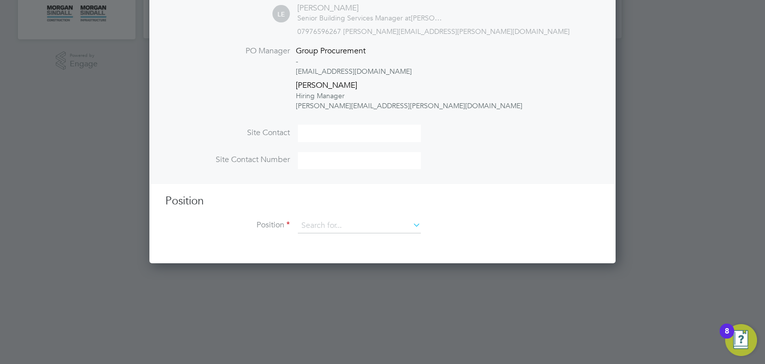
scroll to position [189, 0]
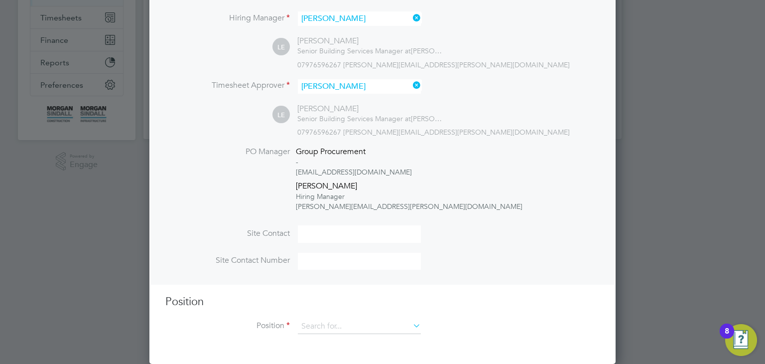
click at [638, 38] on div at bounding box center [382, 182] width 765 height 364
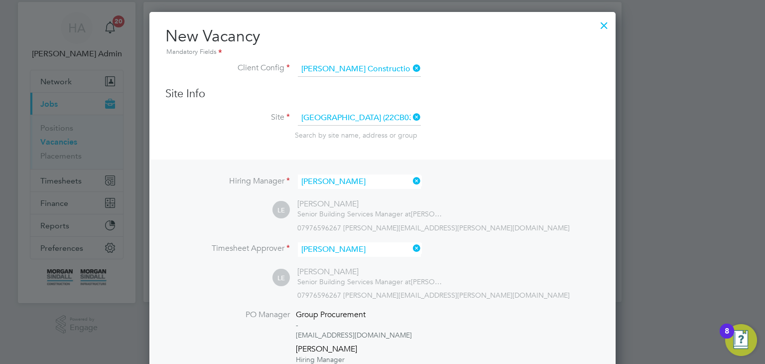
scroll to position [0, 0]
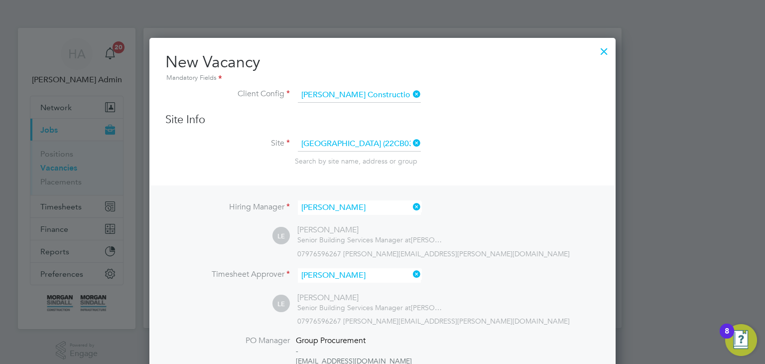
click at [604, 49] on div at bounding box center [604, 49] width 18 height 18
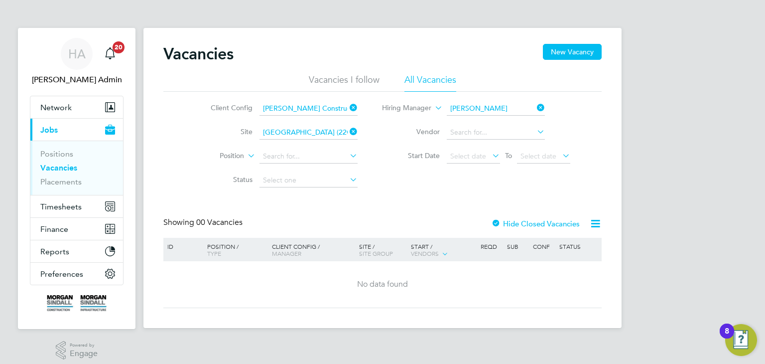
click at [338, 129] on input "[GEOGRAPHIC_DATA] (22CB03)" at bounding box center [309, 133] width 98 height 14
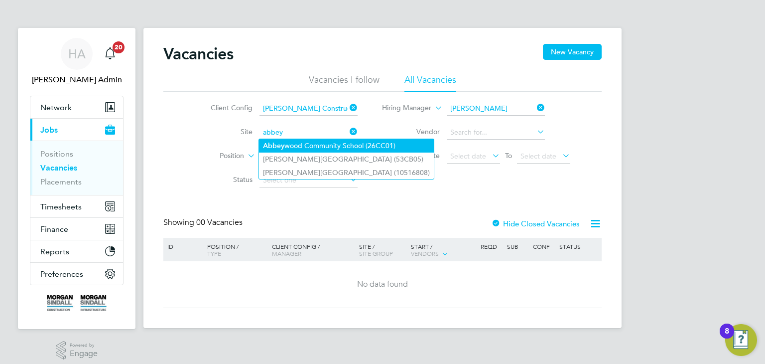
click at [318, 144] on li "Abbey wood Community School (26CC01)" at bounding box center [346, 145] width 175 height 13
type input "[GEOGRAPHIC_DATA] (26CC01)"
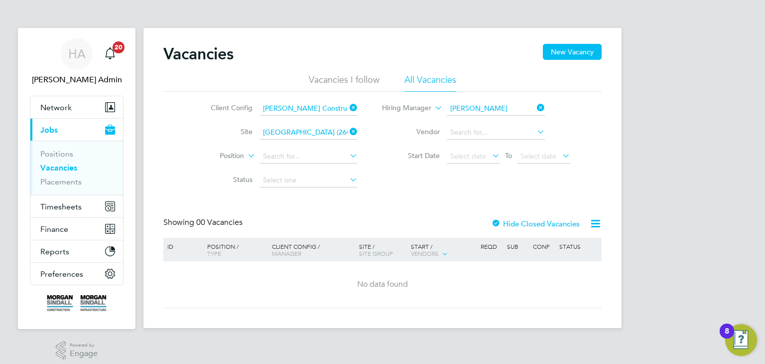
click at [304, 146] on li "Position" at bounding box center [276, 156] width 187 height 24
click at [305, 137] on input at bounding box center [309, 133] width 98 height 14
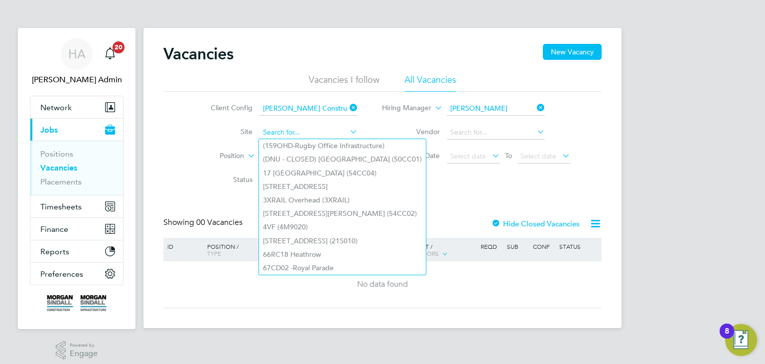
click at [283, 135] on input at bounding box center [309, 133] width 98 height 14
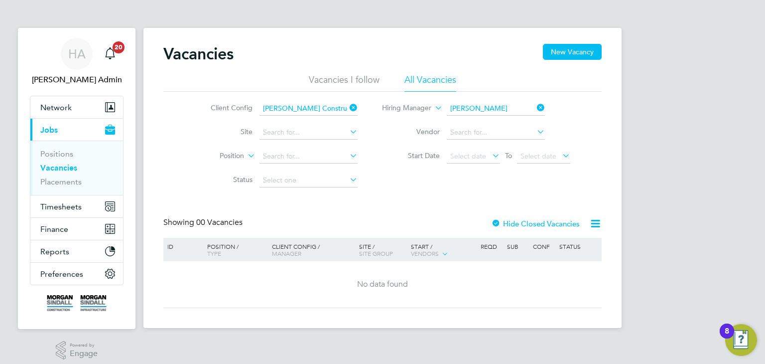
click at [244, 134] on label "Site" at bounding box center [223, 131] width 57 height 9
click at [535, 109] on icon at bounding box center [535, 108] width 0 height 14
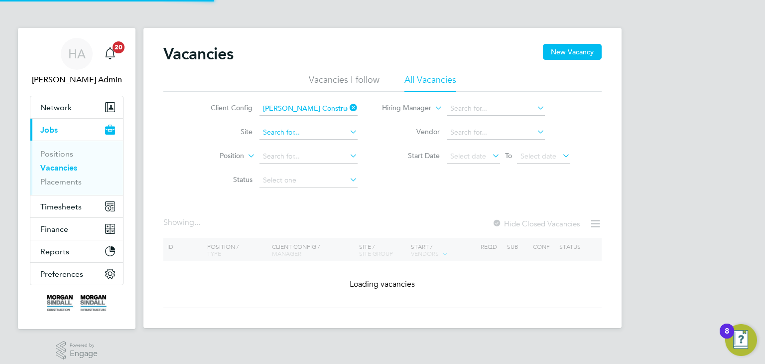
click at [339, 128] on input at bounding box center [309, 133] width 98 height 14
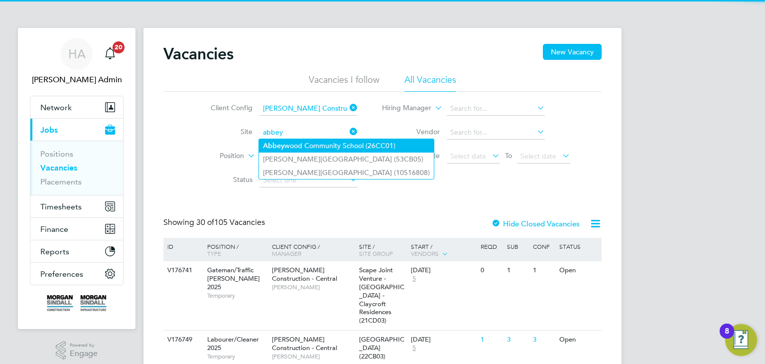
click at [318, 143] on li "Abbey wood Community School (26CC01)" at bounding box center [346, 145] width 175 height 13
type input "[GEOGRAPHIC_DATA] (26CC01)"
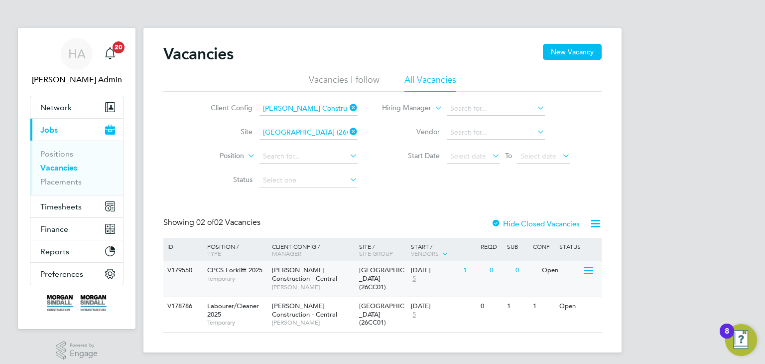
click at [306, 275] on span "[PERSON_NAME] Construction - Central" at bounding box center [304, 274] width 65 height 17
